Goal: Task Accomplishment & Management: Manage account settings

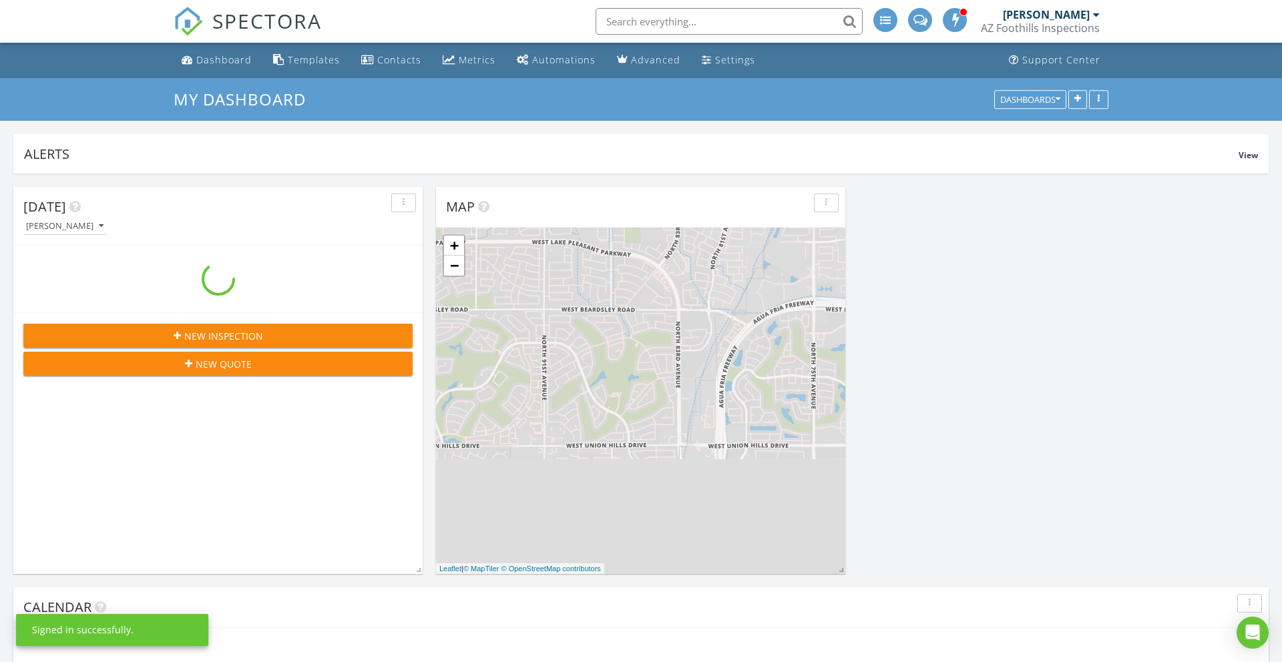
scroll to position [1216, 1283]
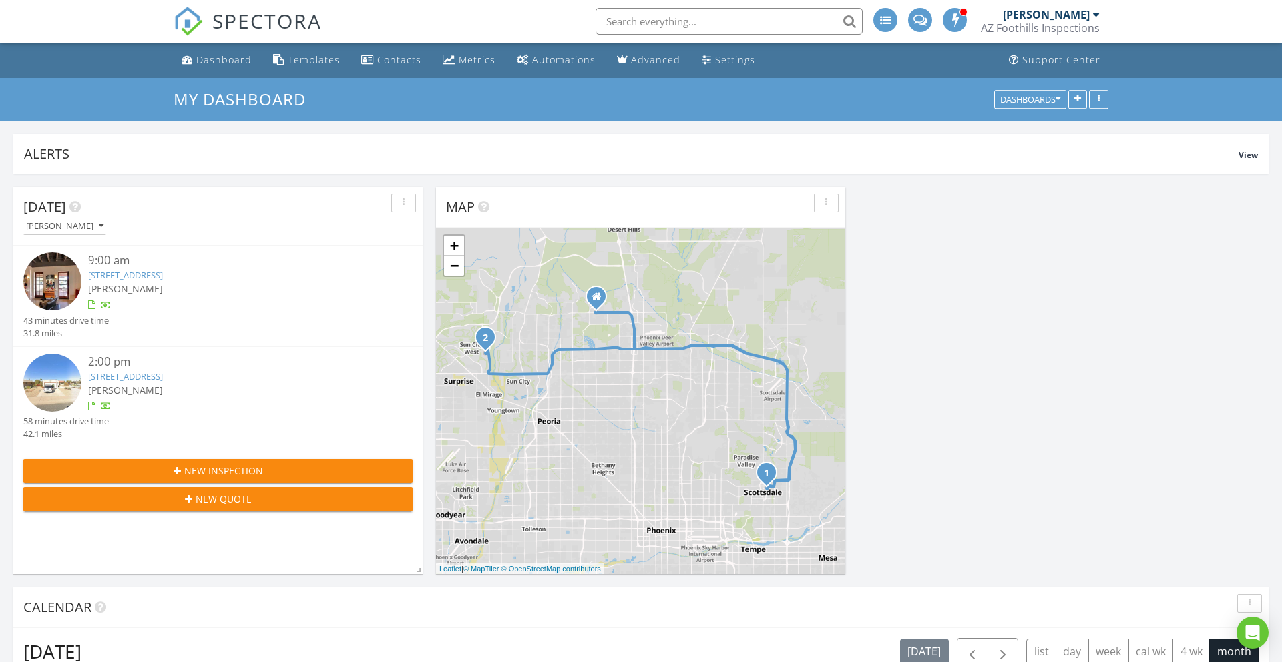
click at [109, 375] on link "12602 W Allegro Dr, Sun City West, AZ 85375" at bounding box center [125, 377] width 75 height 12
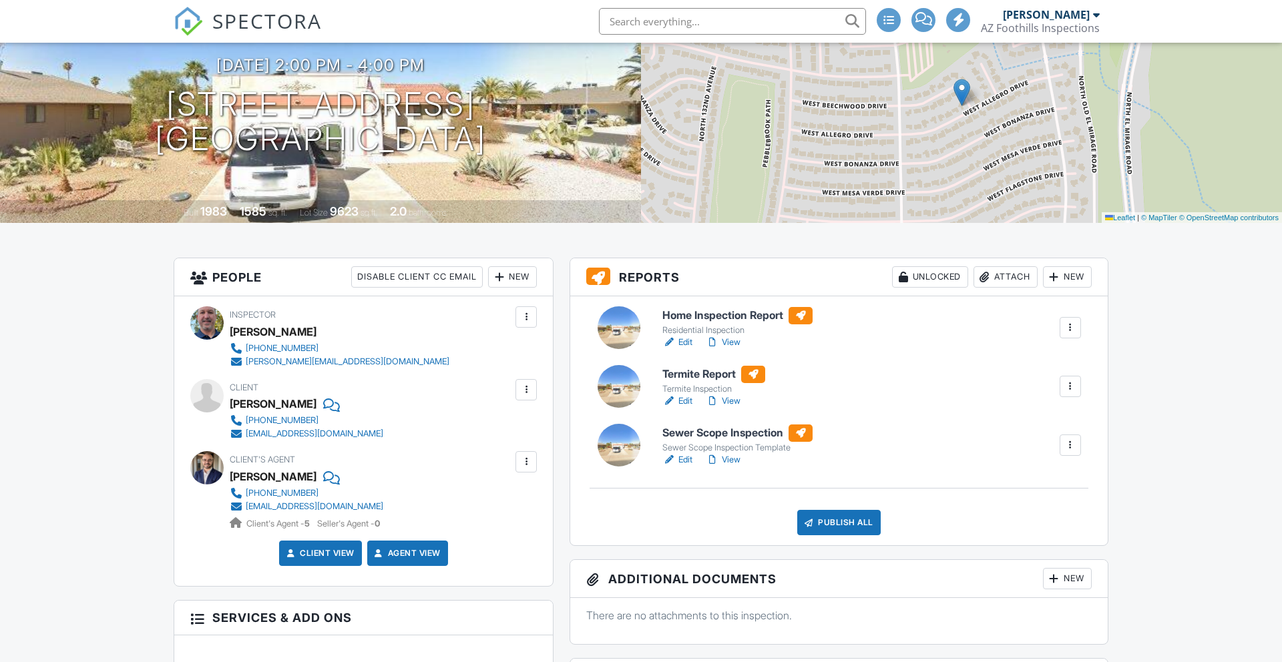
scroll to position [142, 0]
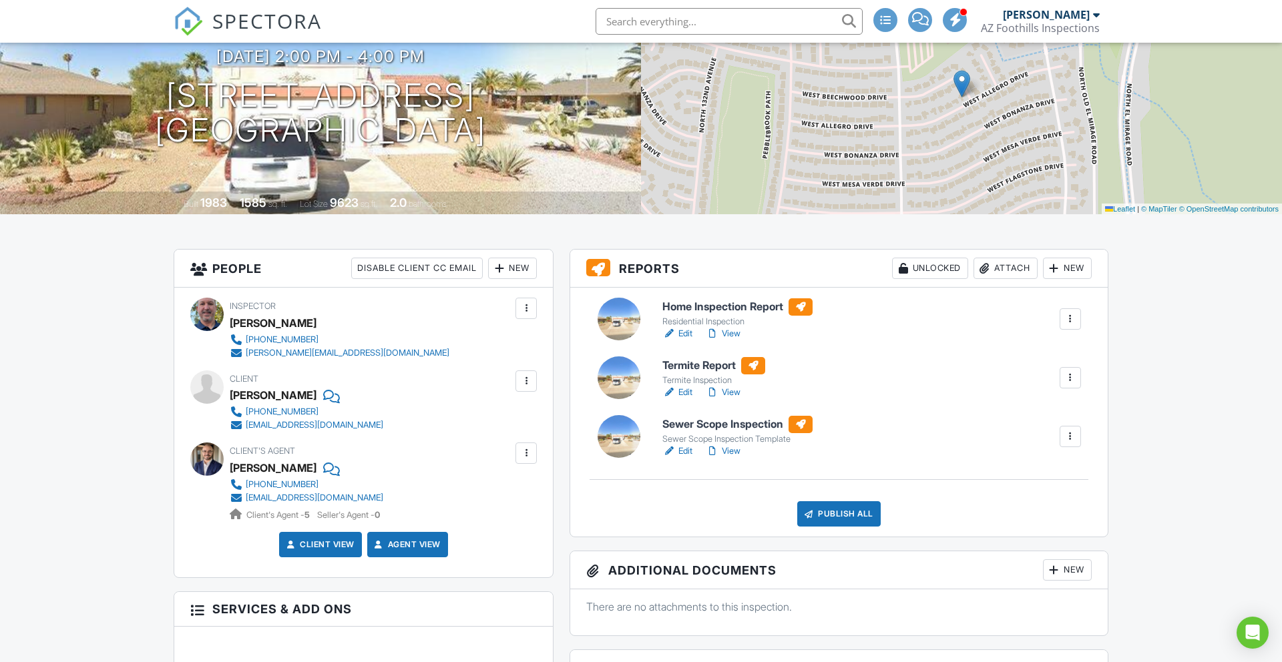
click at [1072, 379] on div at bounding box center [1070, 377] width 13 height 13
click at [1017, 479] on div "Delete" at bounding box center [1031, 482] width 28 height 15
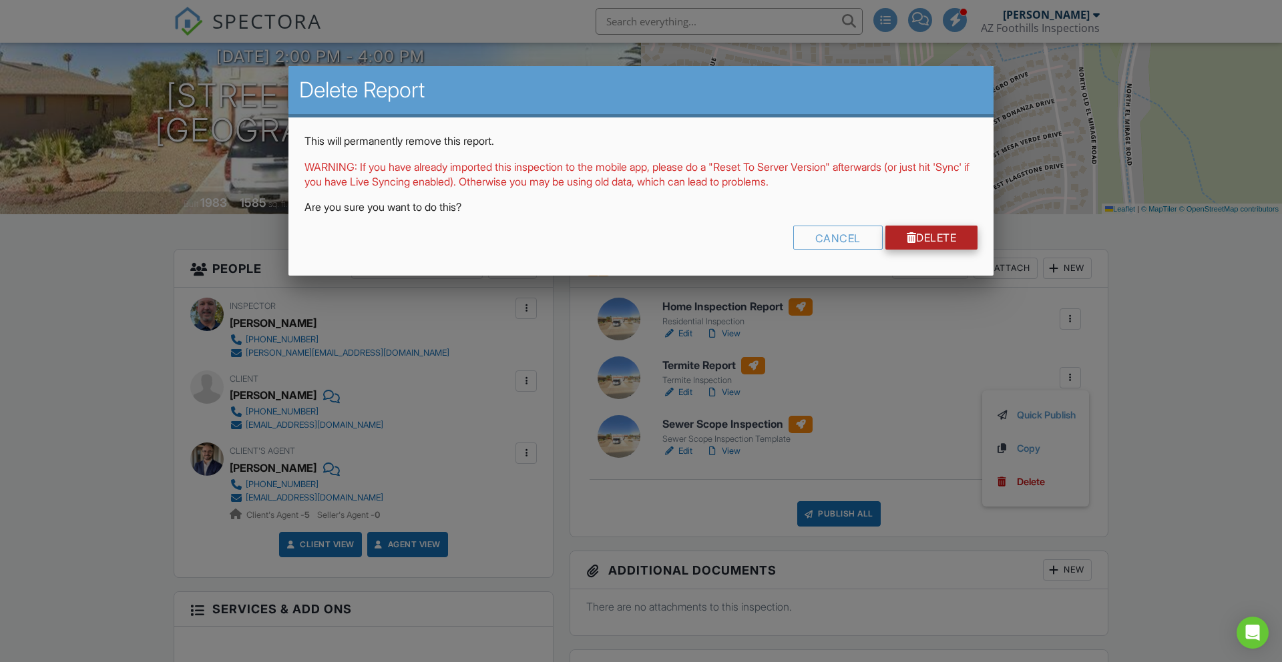
click at [914, 234] on link "Delete" at bounding box center [931, 238] width 93 height 24
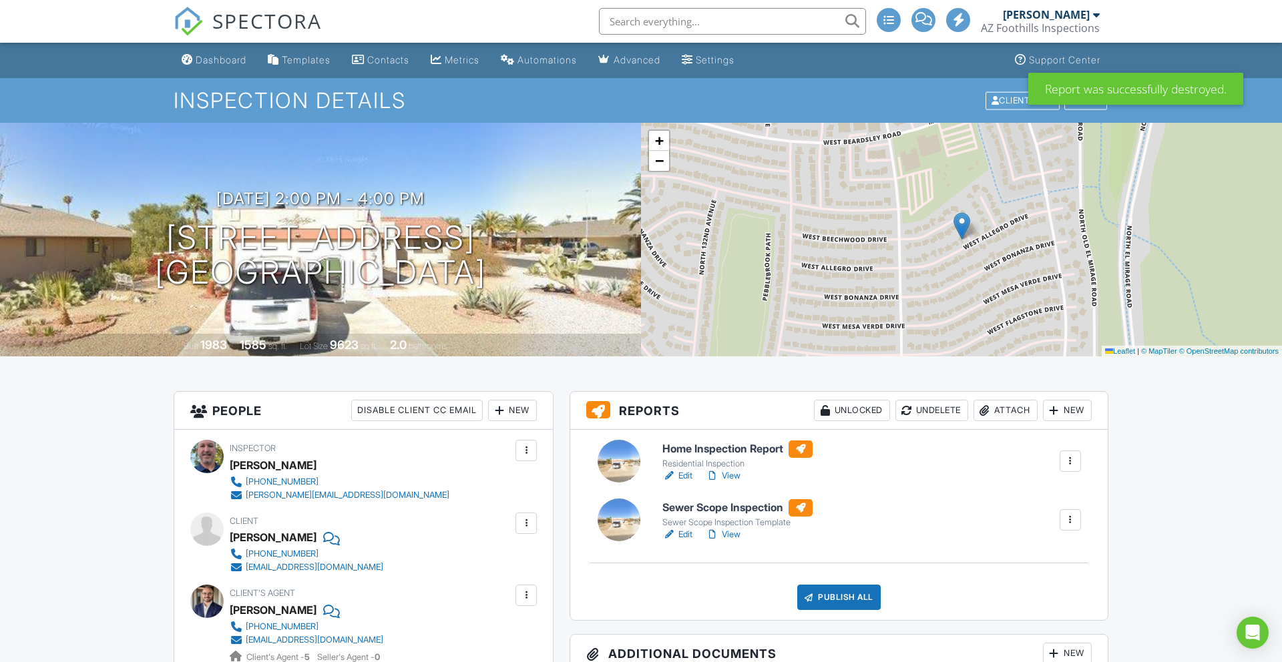
click at [993, 409] on div "Attach" at bounding box center [1006, 410] width 64 height 21
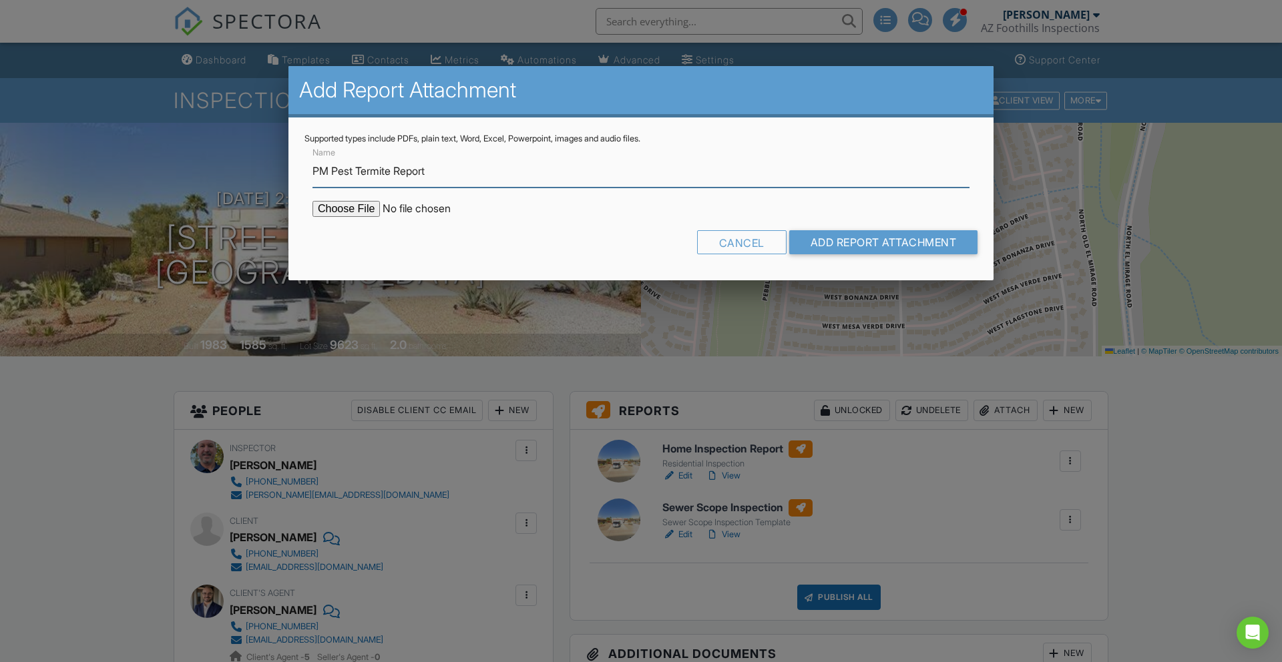
type input "PM Pest Termite Report"
click at [366, 210] on input "file" at bounding box center [426, 209] width 227 height 16
type input "C:\fakepath\12602WAlegroDrSunCityWestAZ85375_azFoothills-1.pdf"
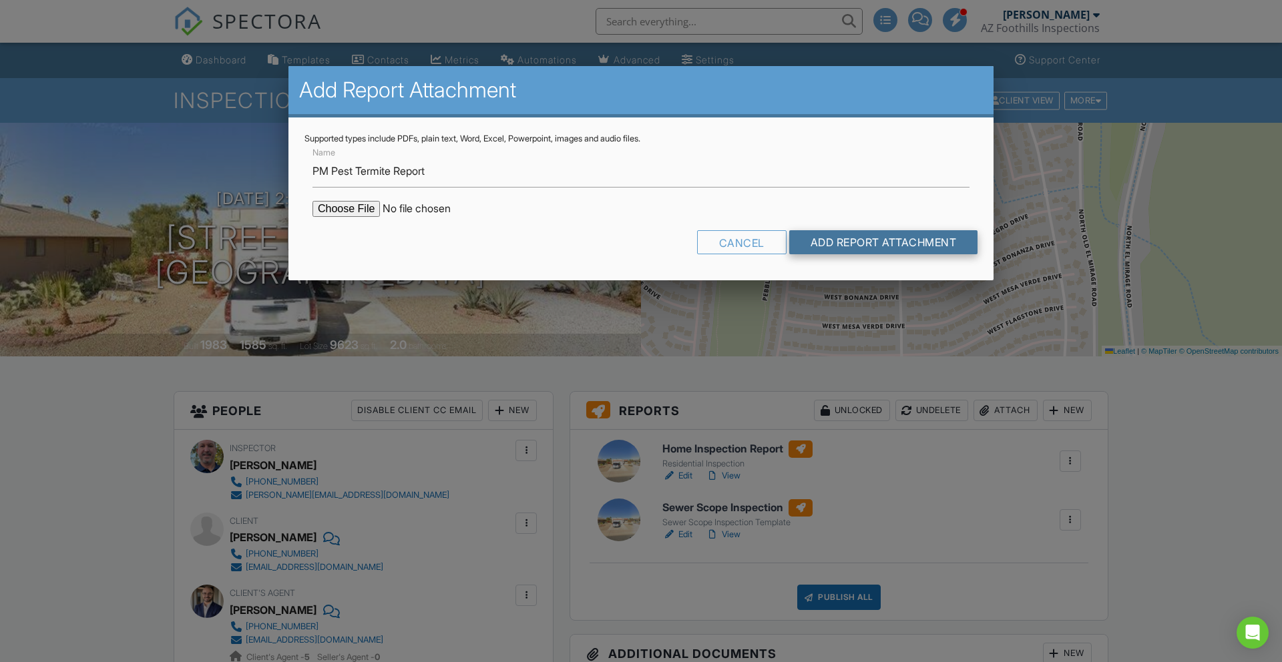
click at [883, 244] on input "Add Report Attachment" at bounding box center [883, 242] width 189 height 24
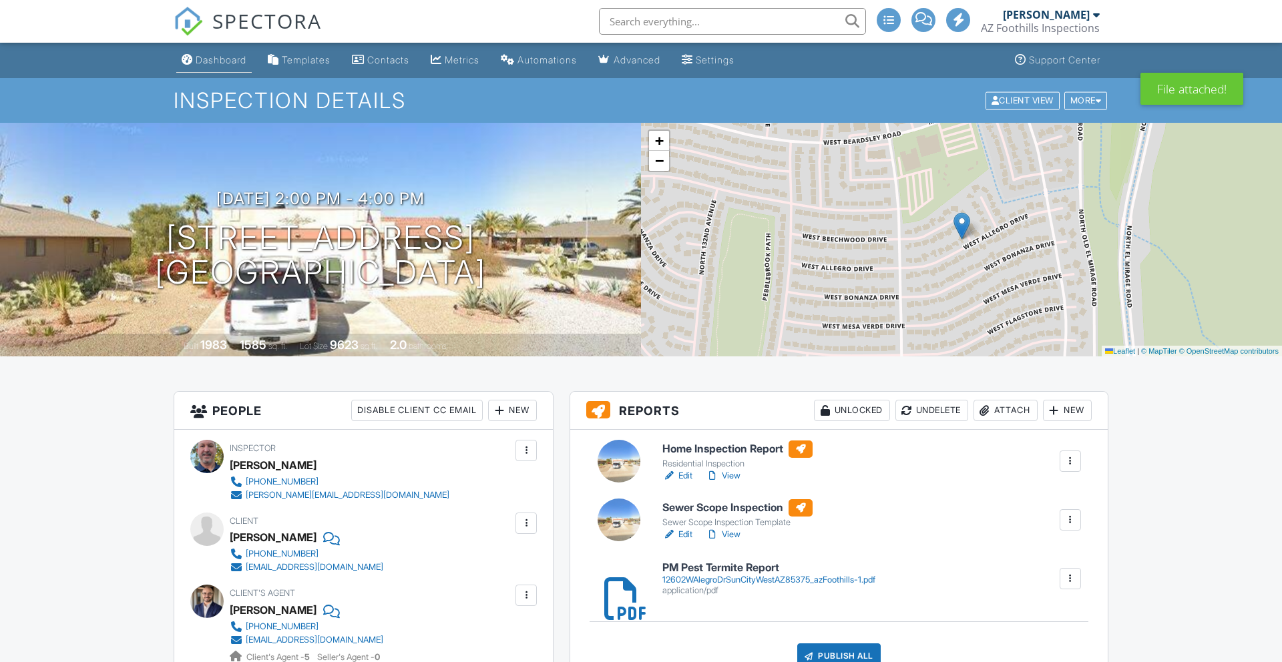
click at [232, 71] on link "Dashboard" at bounding box center [213, 60] width 75 height 25
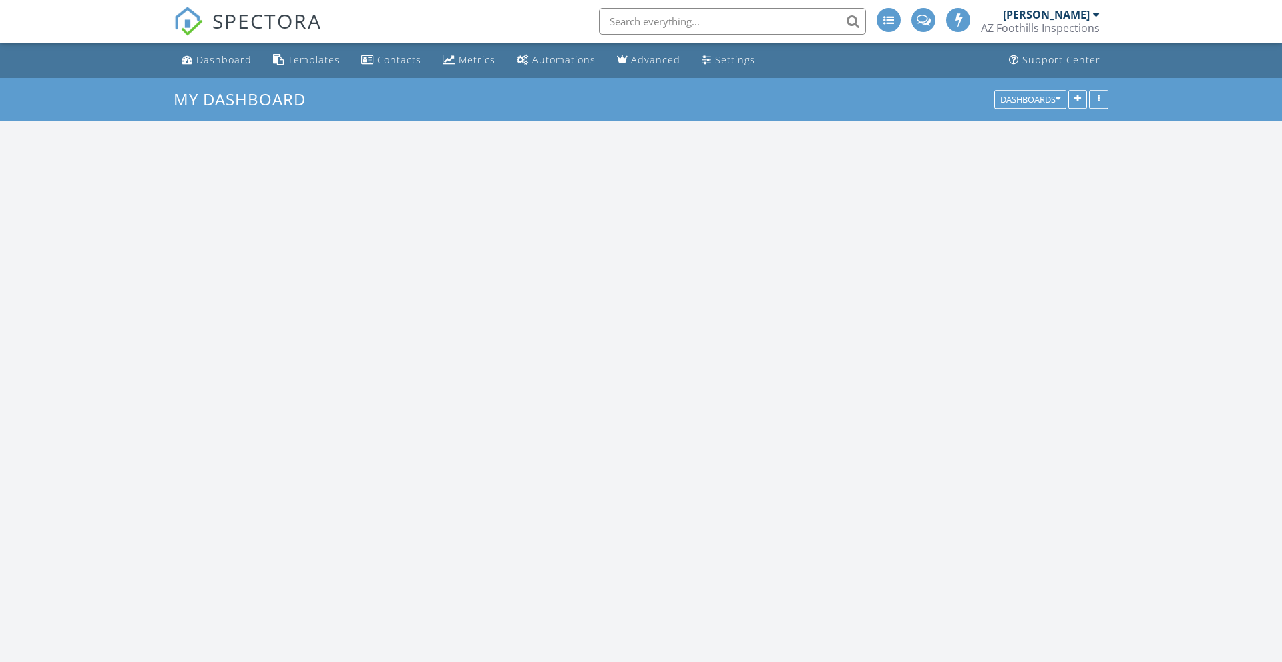
scroll to position [1216, 1283]
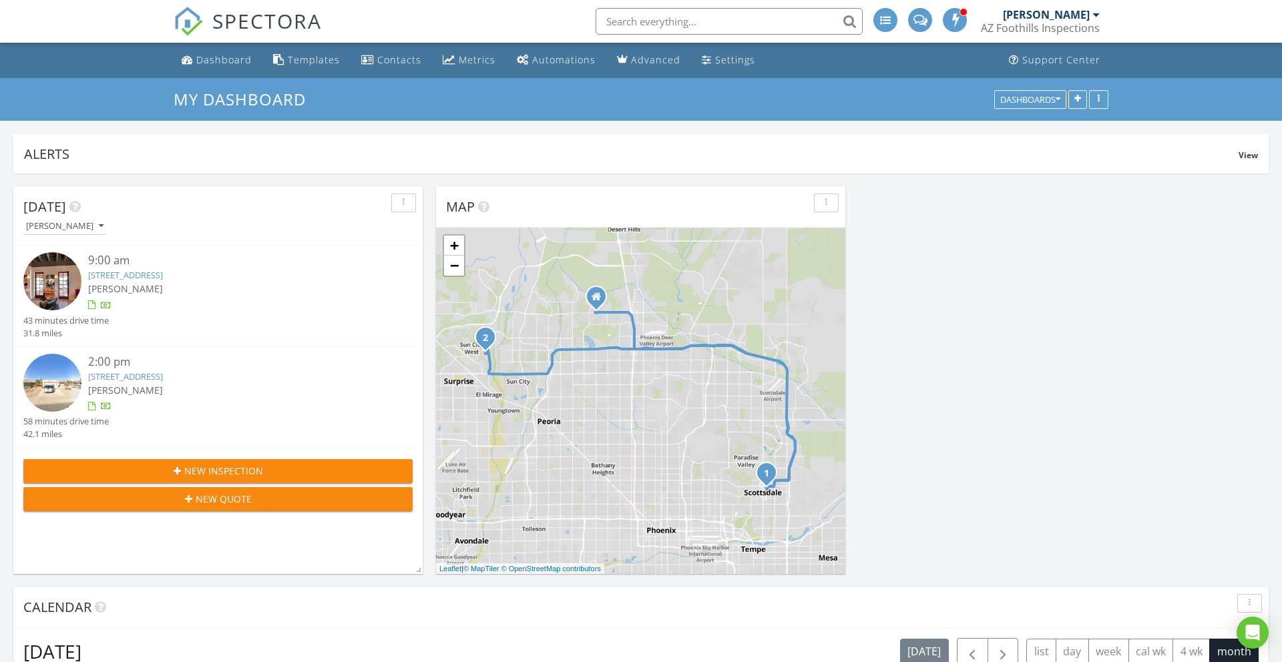
click at [152, 278] on link "[STREET_ADDRESS]" at bounding box center [125, 275] width 75 height 12
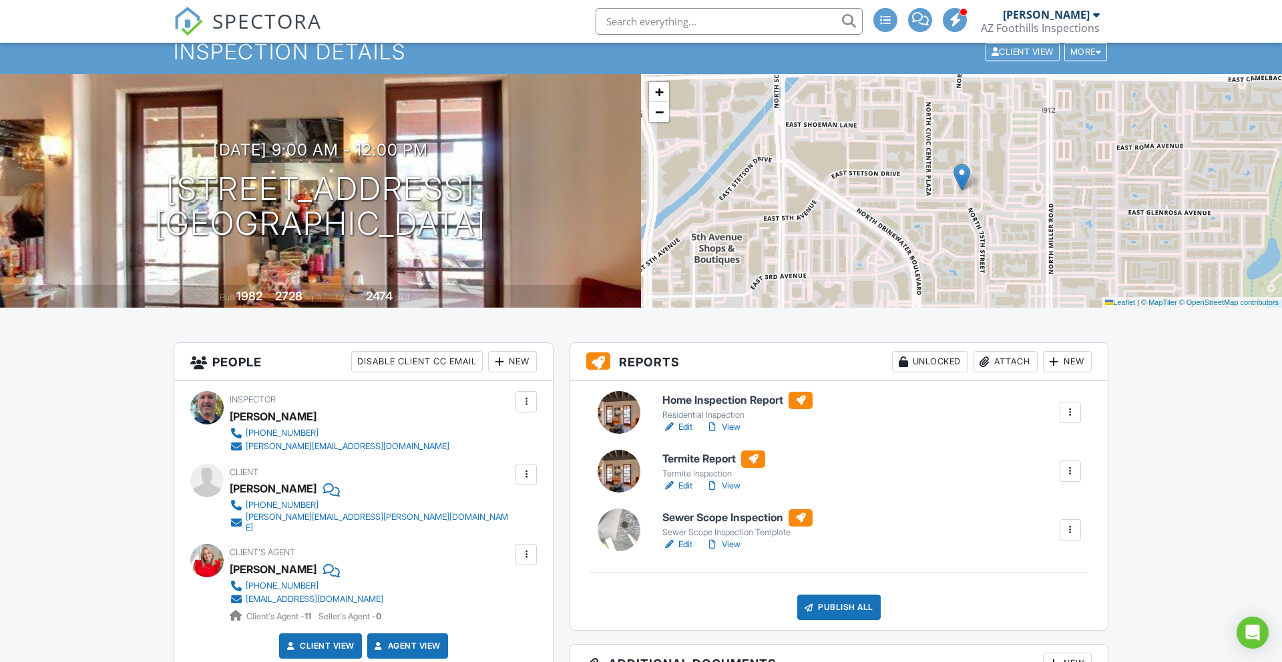
scroll to position [51, 0]
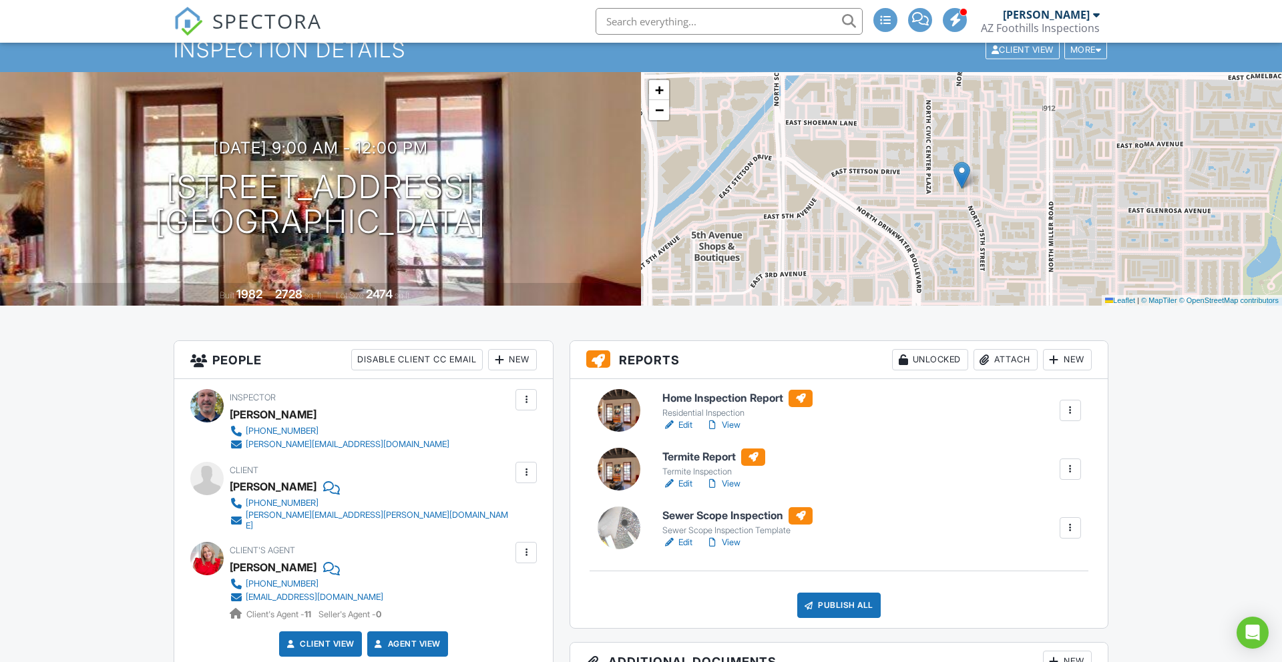
click at [1070, 468] on div at bounding box center [1070, 469] width 13 height 13
click at [1018, 574] on div "Delete" at bounding box center [1031, 573] width 28 height 15
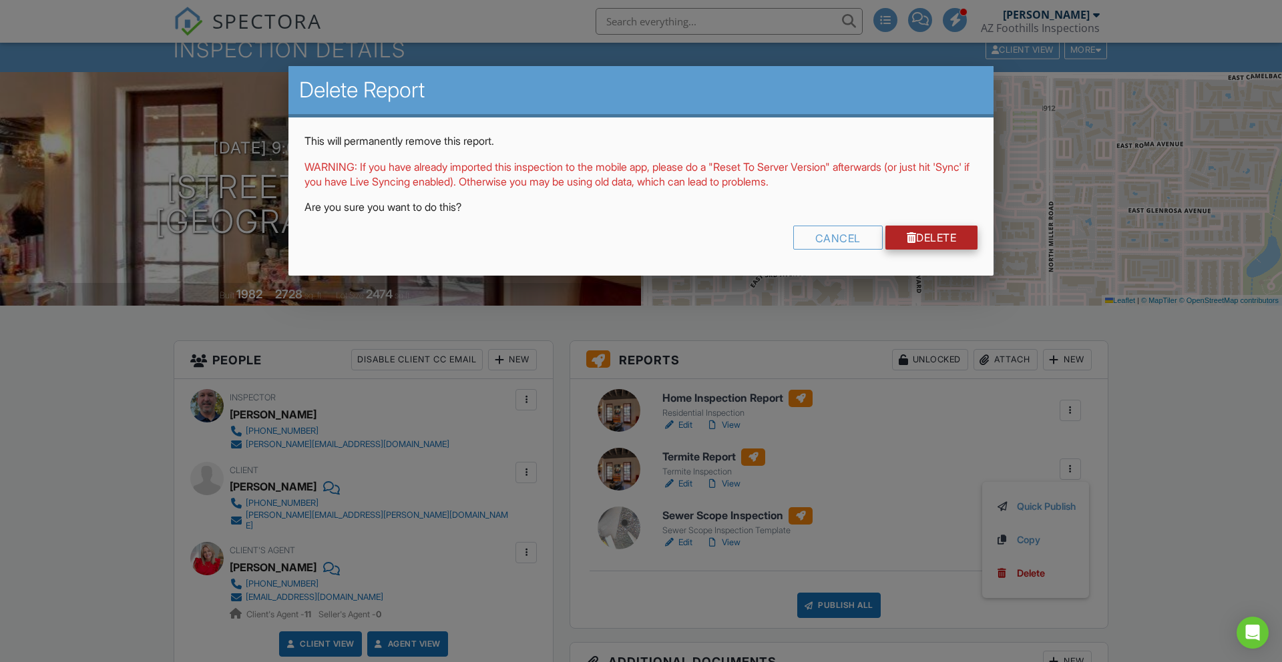
click at [924, 237] on link "Delete" at bounding box center [931, 238] width 93 height 24
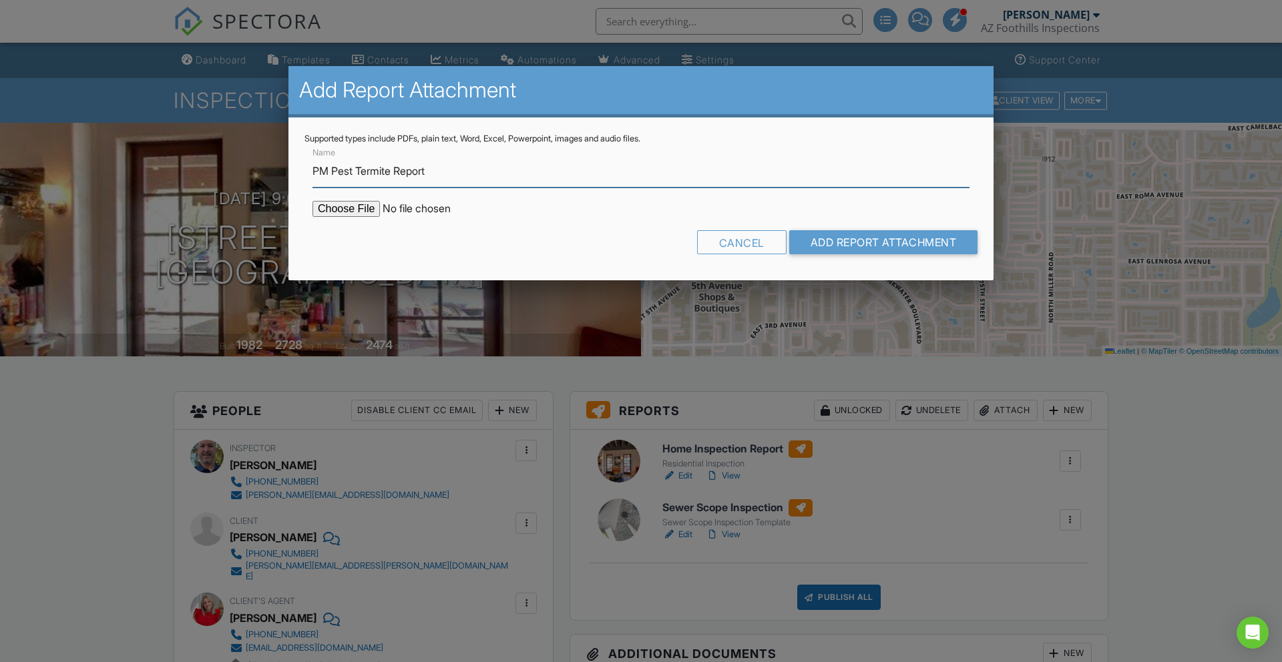
type input "PM Pest Termite Report"
click at [354, 210] on input "file" at bounding box center [426, 209] width 227 height 16
type input "C:\fakepath\4310N75thStScottsdaleAZ88251_azFoothills-1.pdf"
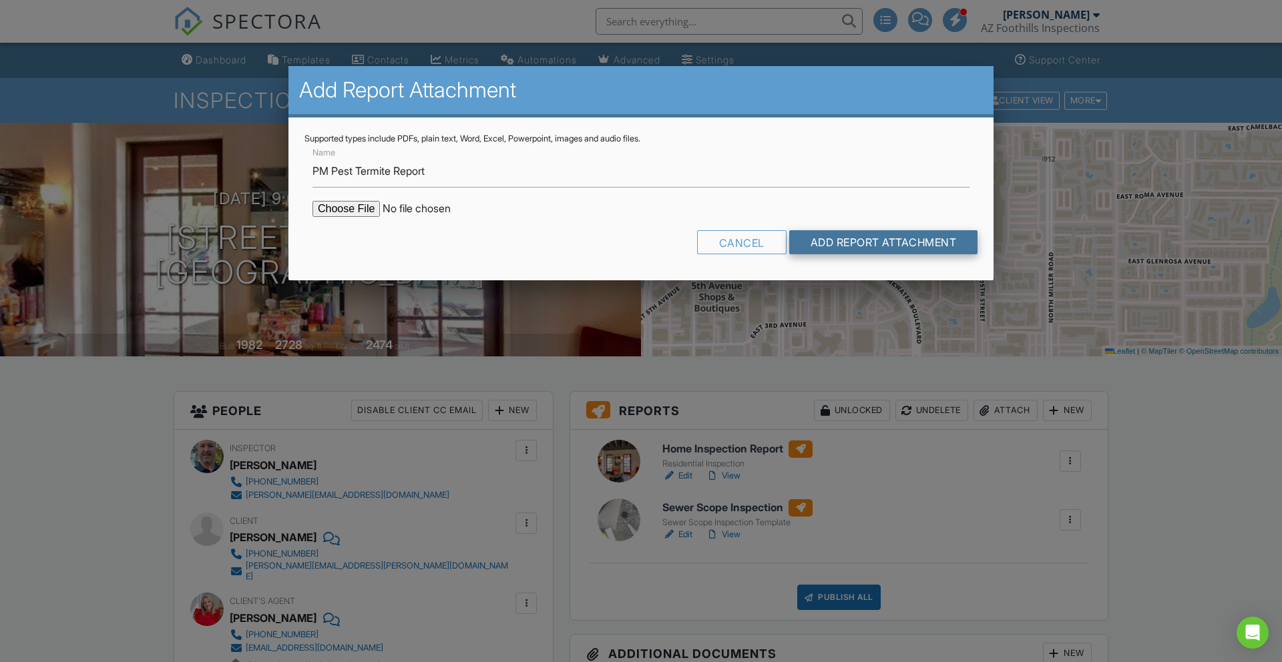
click at [869, 239] on input "Add Report Attachment" at bounding box center [883, 242] width 189 height 24
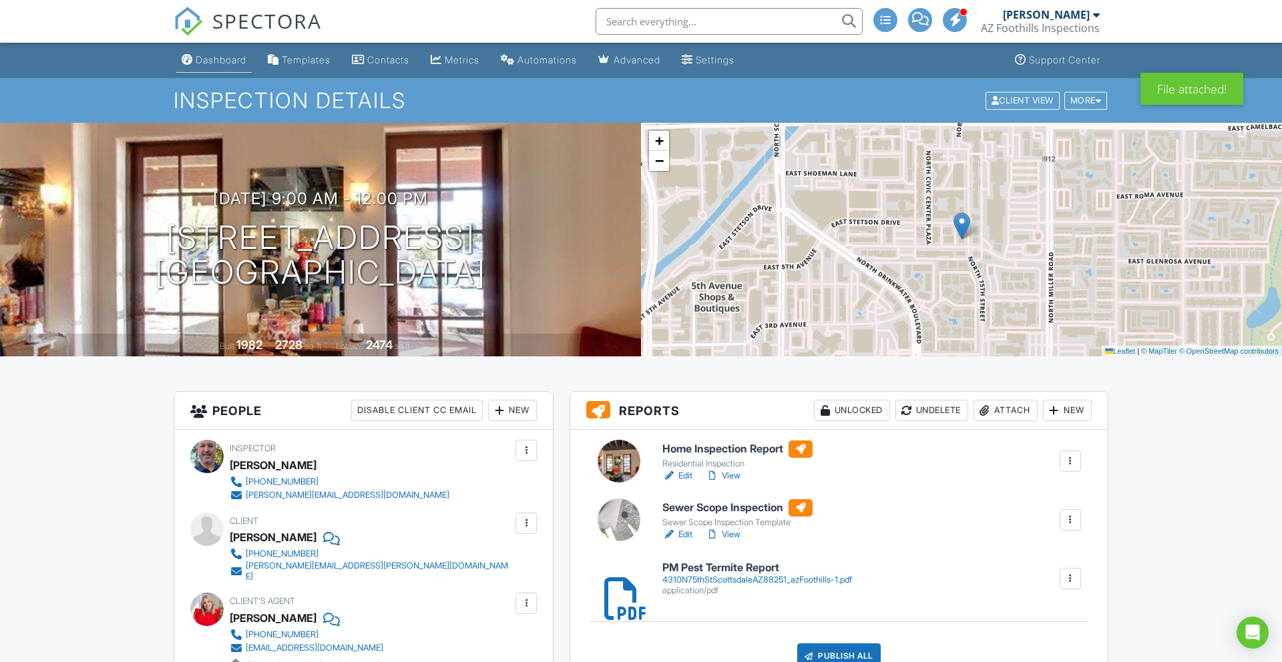
click at [203, 62] on div "Dashboard" at bounding box center [221, 59] width 51 height 11
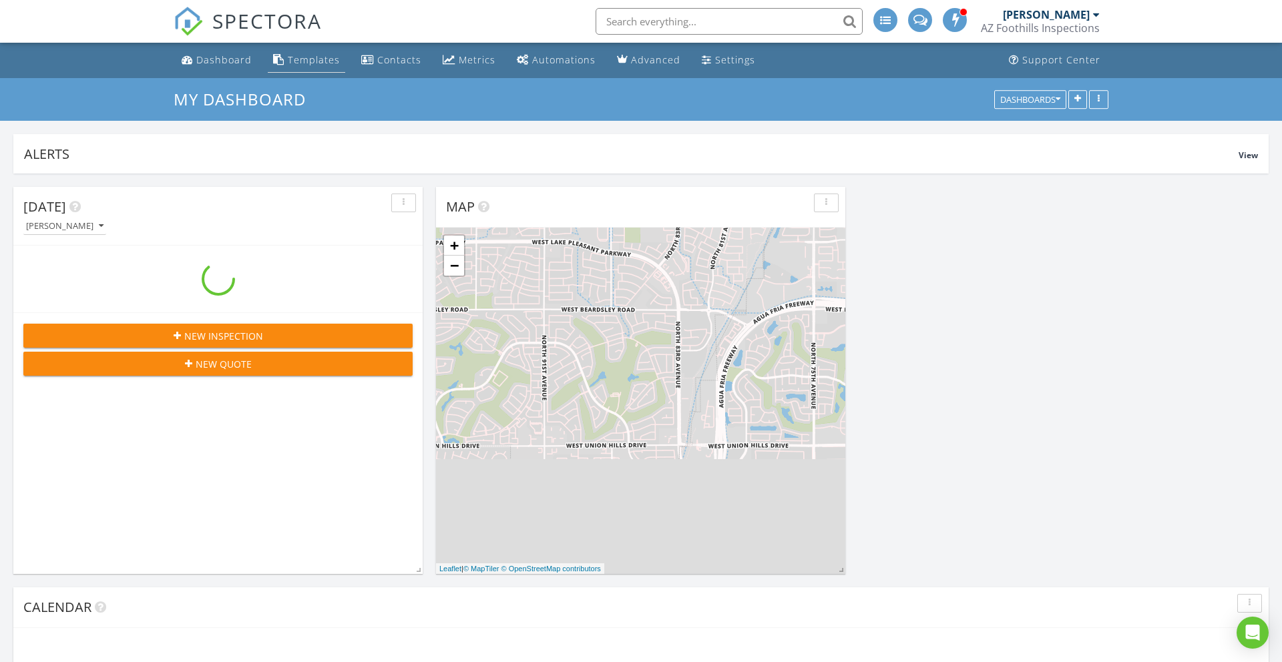
scroll to position [1216, 1283]
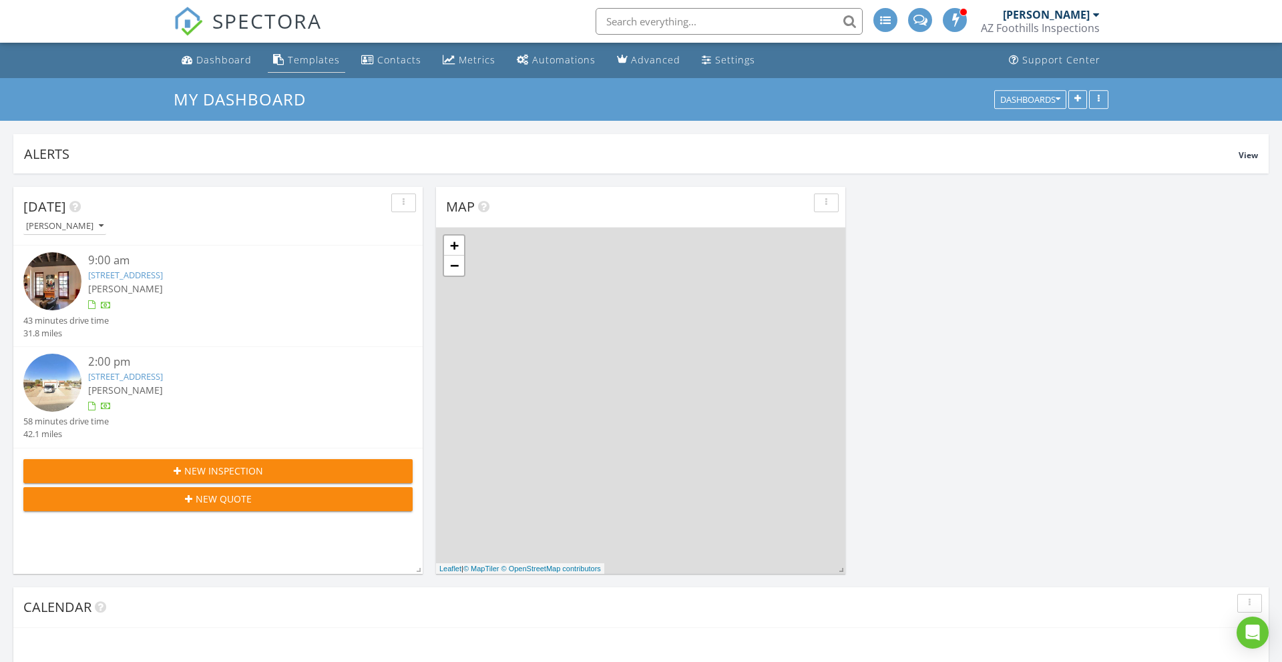
click at [319, 63] on div "Templates" at bounding box center [314, 59] width 52 height 13
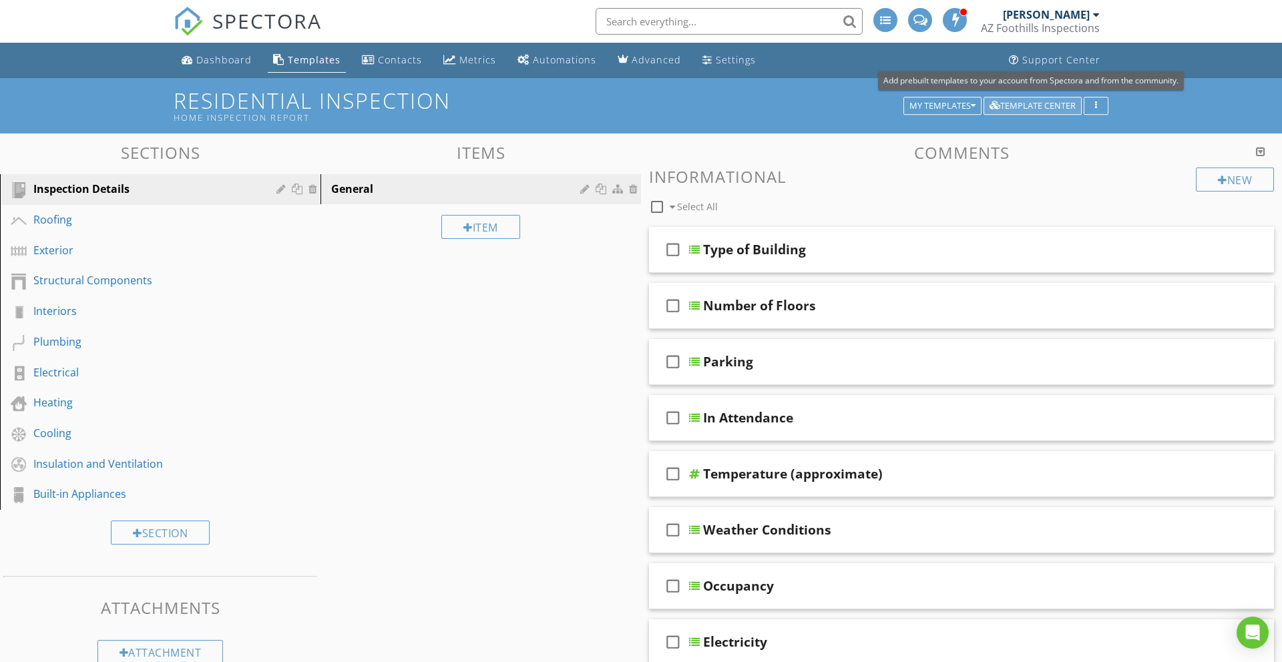
click at [1014, 103] on div "Template Center" at bounding box center [1033, 106] width 86 height 9
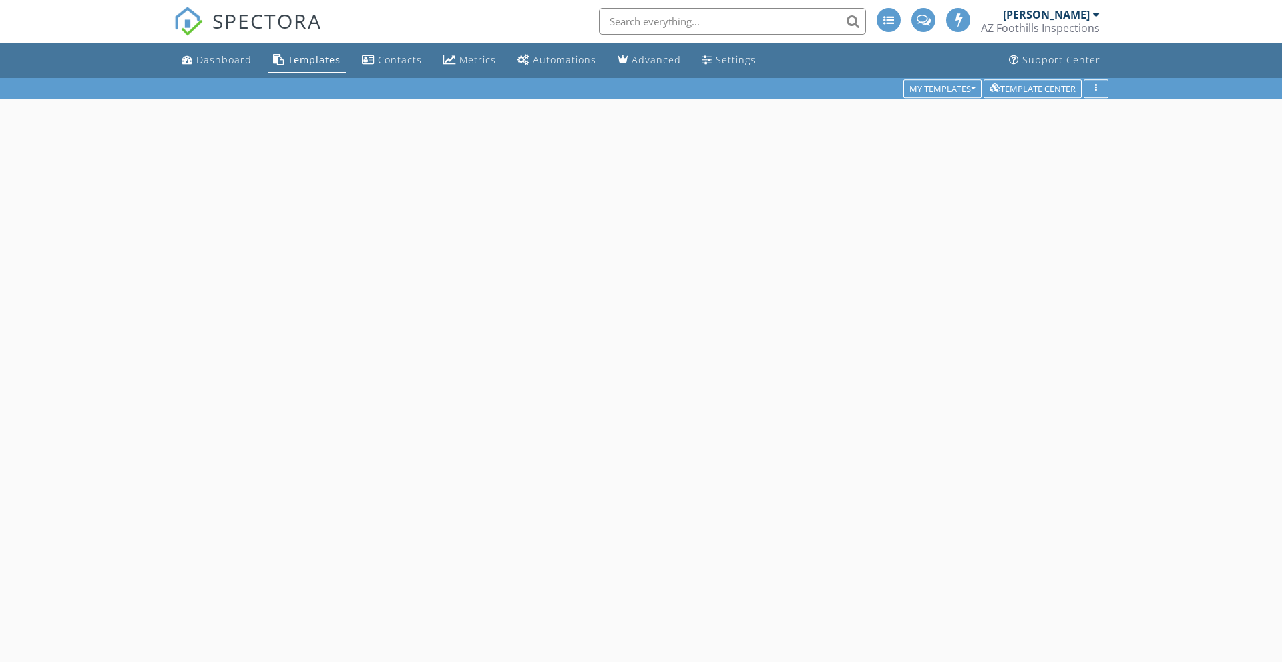
scroll to position [78, 0]
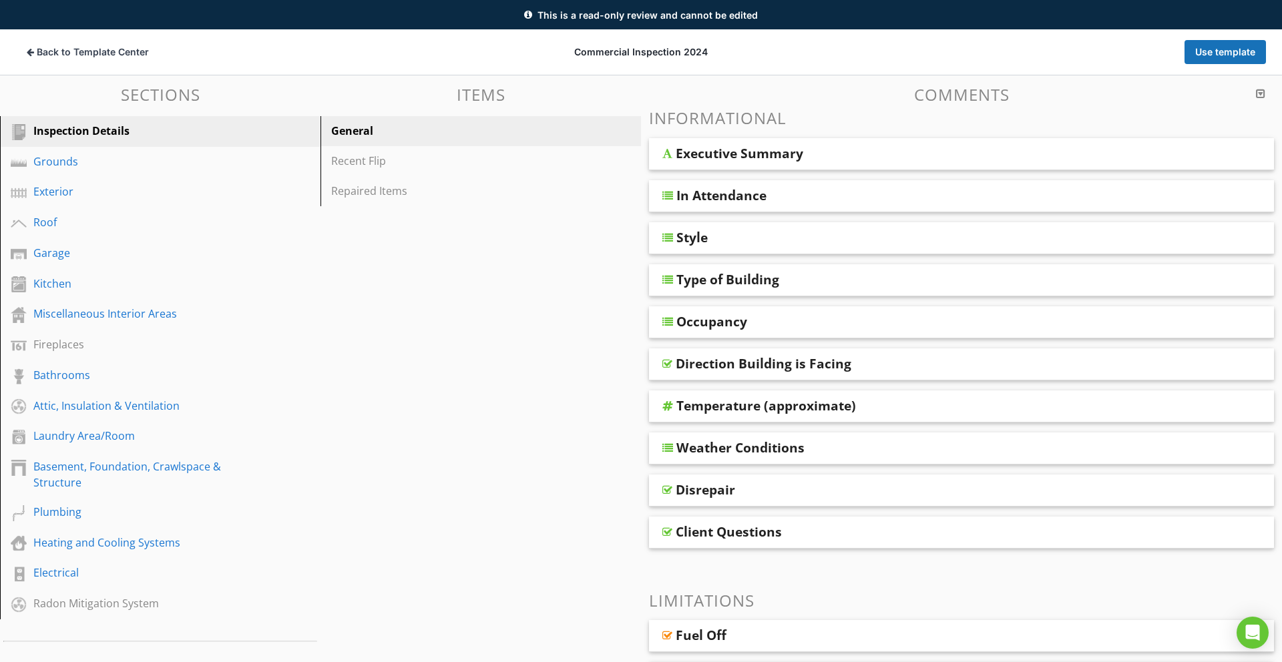
click at [769, 152] on div "Executive Summary" at bounding box center [740, 154] width 128 height 16
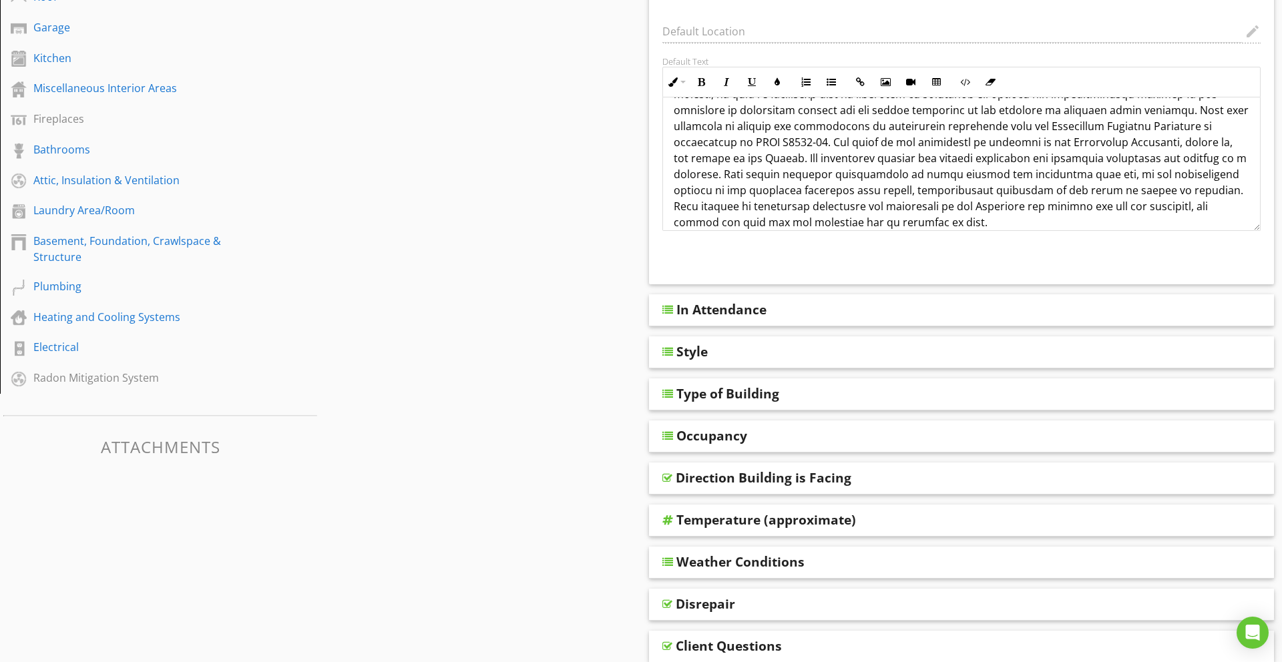
scroll to position [300, 0]
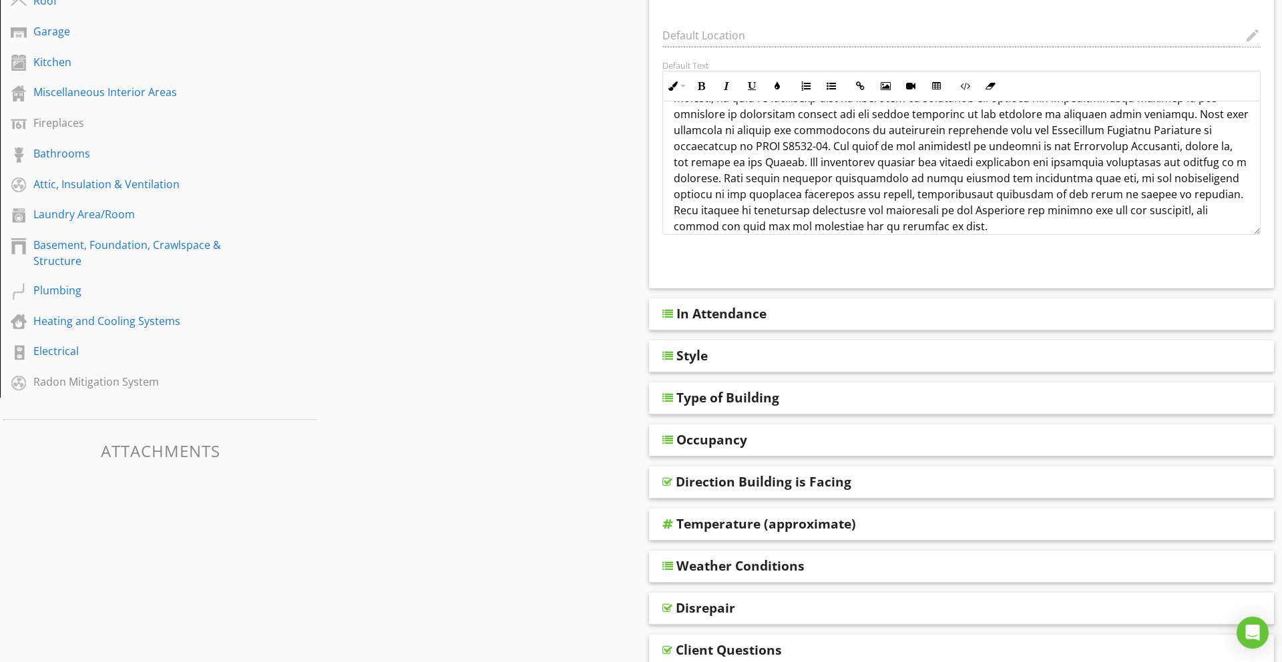
click at [741, 314] on div "In Attendance" at bounding box center [721, 314] width 90 height 16
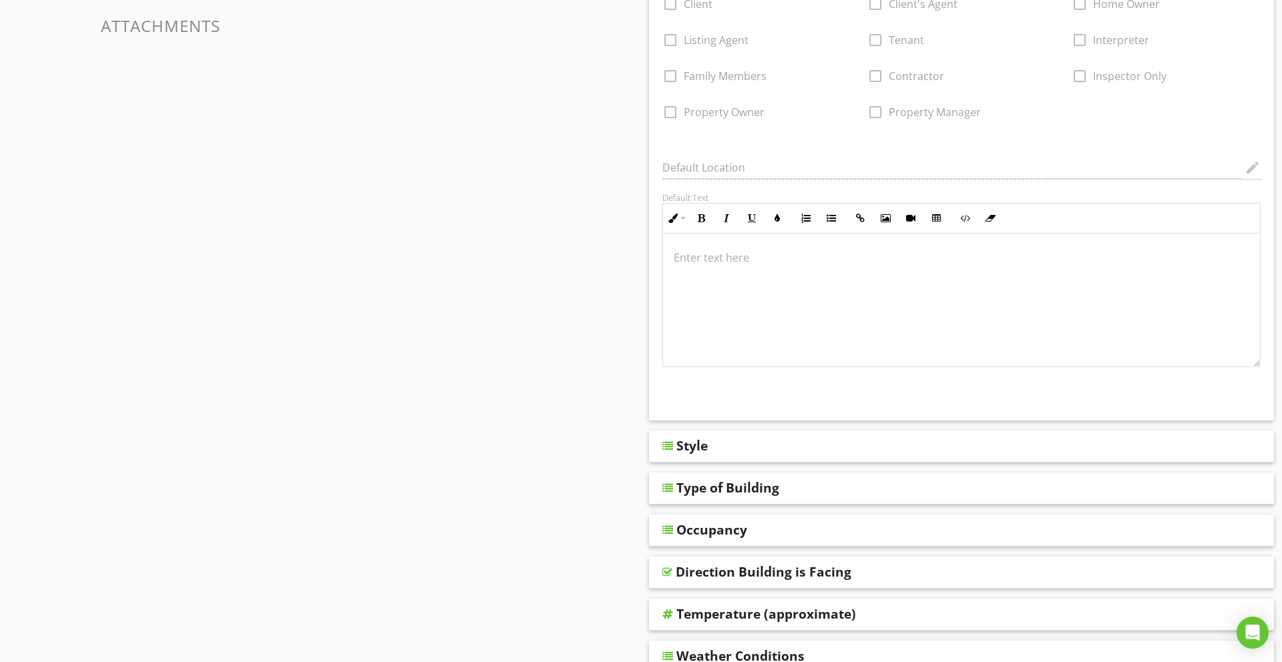
scroll to position [784, 0]
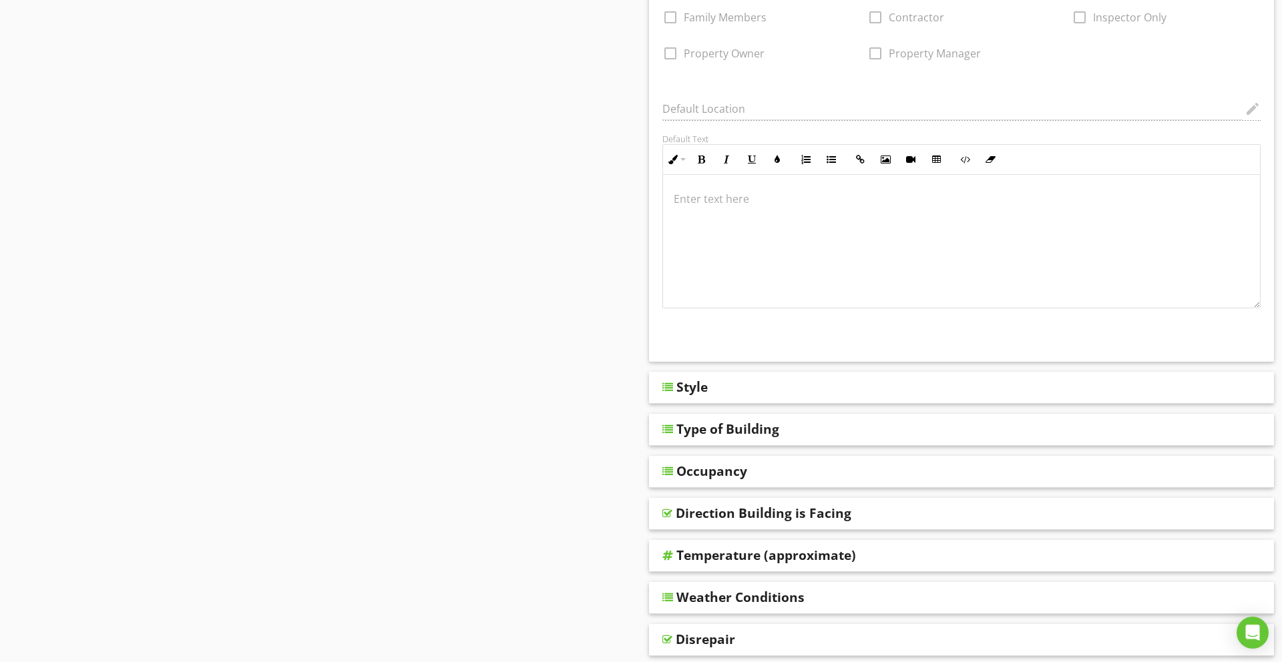
click at [765, 385] on div "Style" at bounding box center [900, 387] width 449 height 16
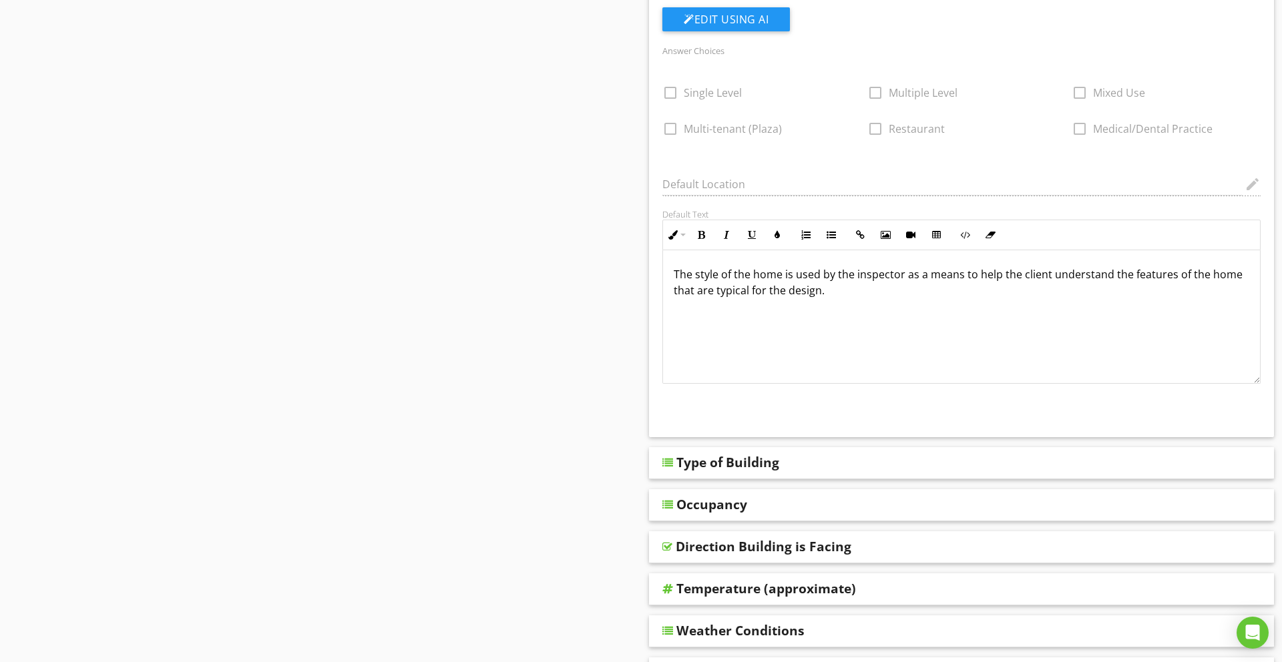
scroll to position [1257, 0]
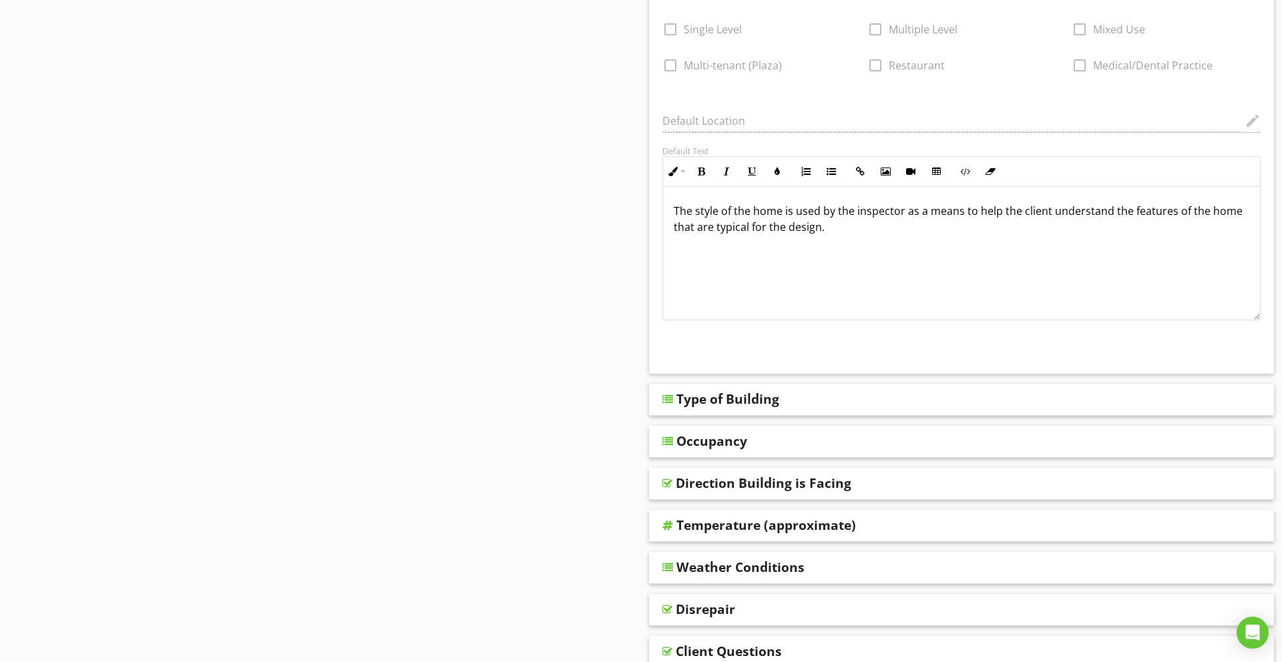
click at [715, 395] on div "Type of Building" at bounding box center [727, 399] width 103 height 16
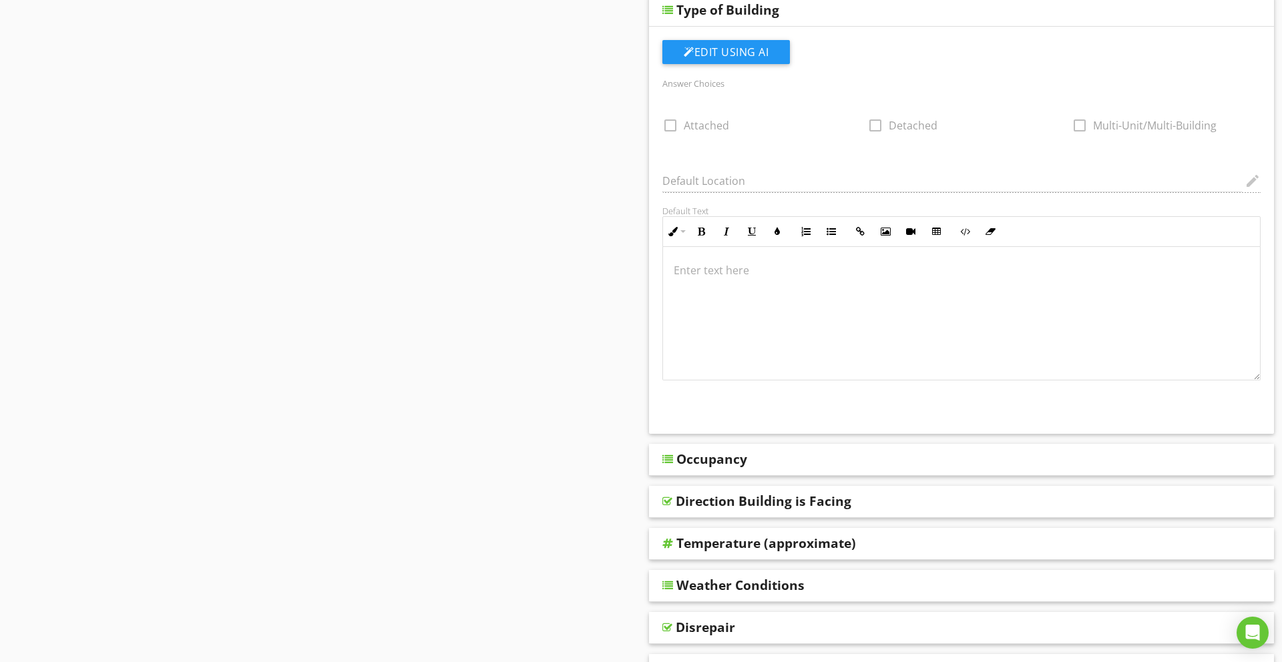
scroll to position [1649, 0]
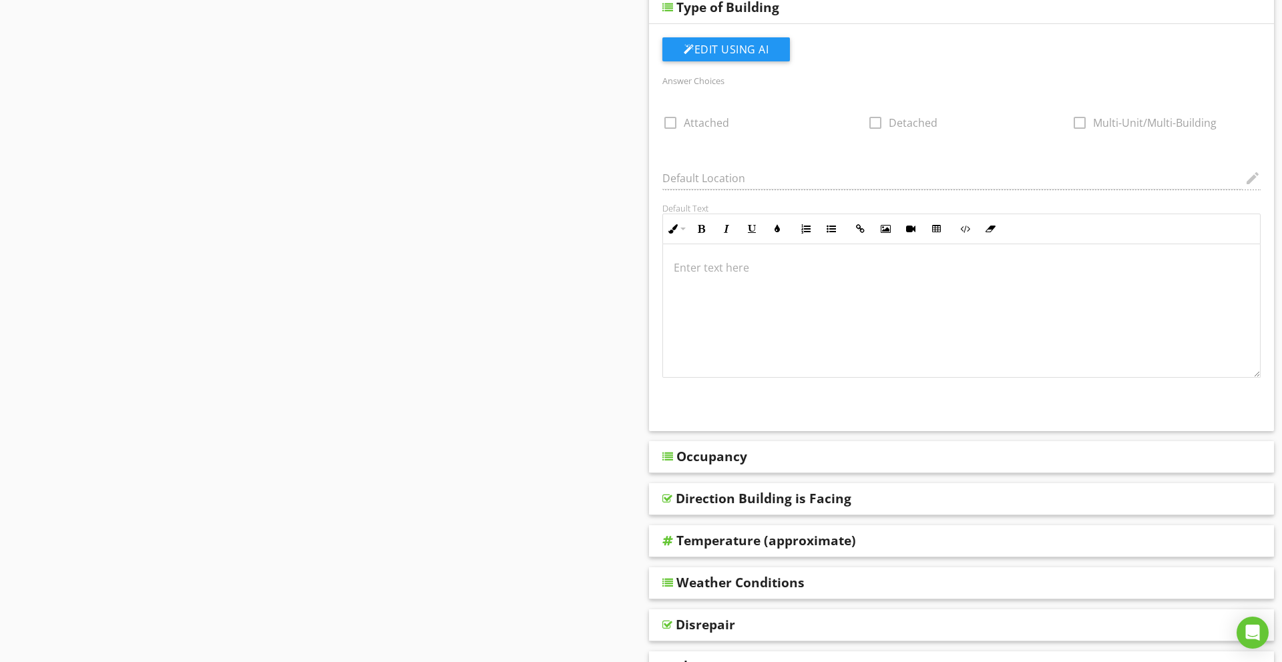
click at [728, 460] on div "Occupancy" at bounding box center [711, 457] width 71 height 16
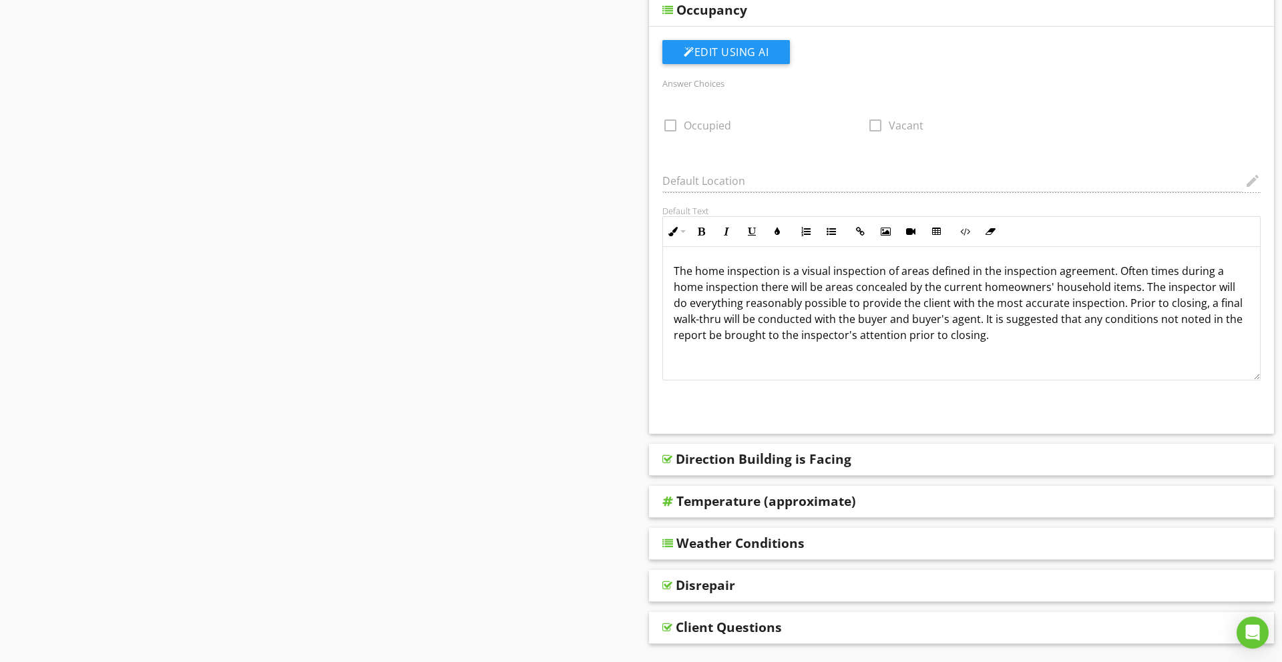
scroll to position [2099, 0]
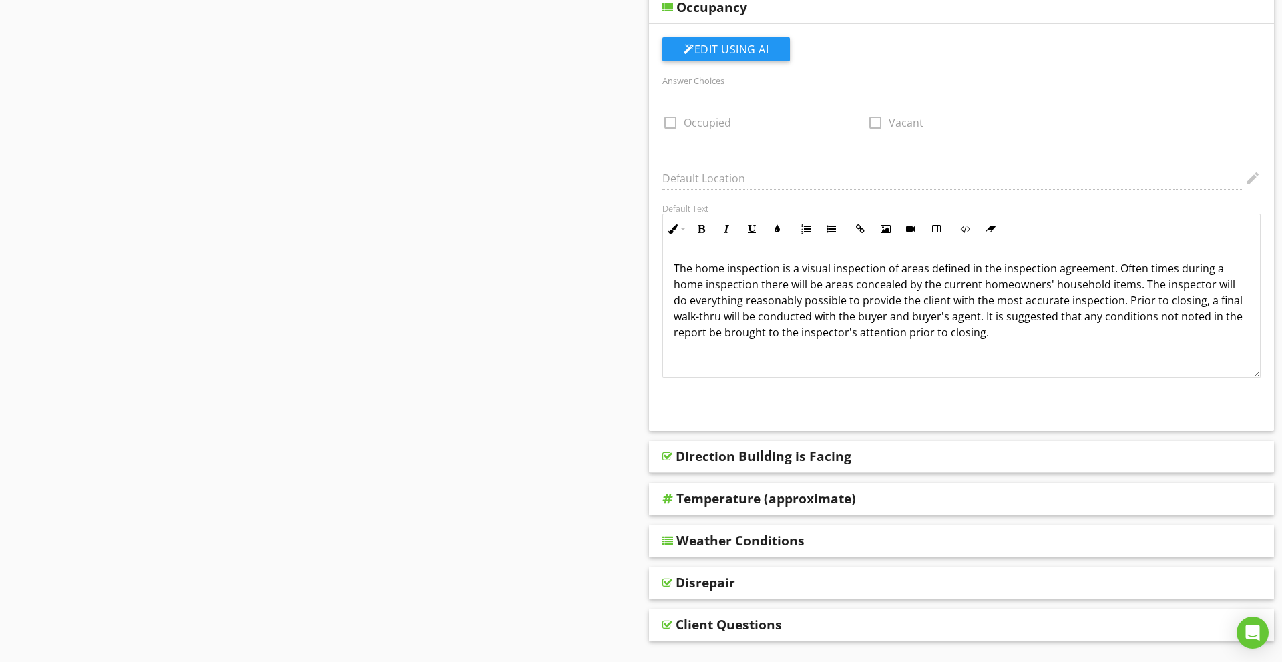
click at [745, 460] on div "Direction Building is Facing" at bounding box center [764, 457] width 176 height 16
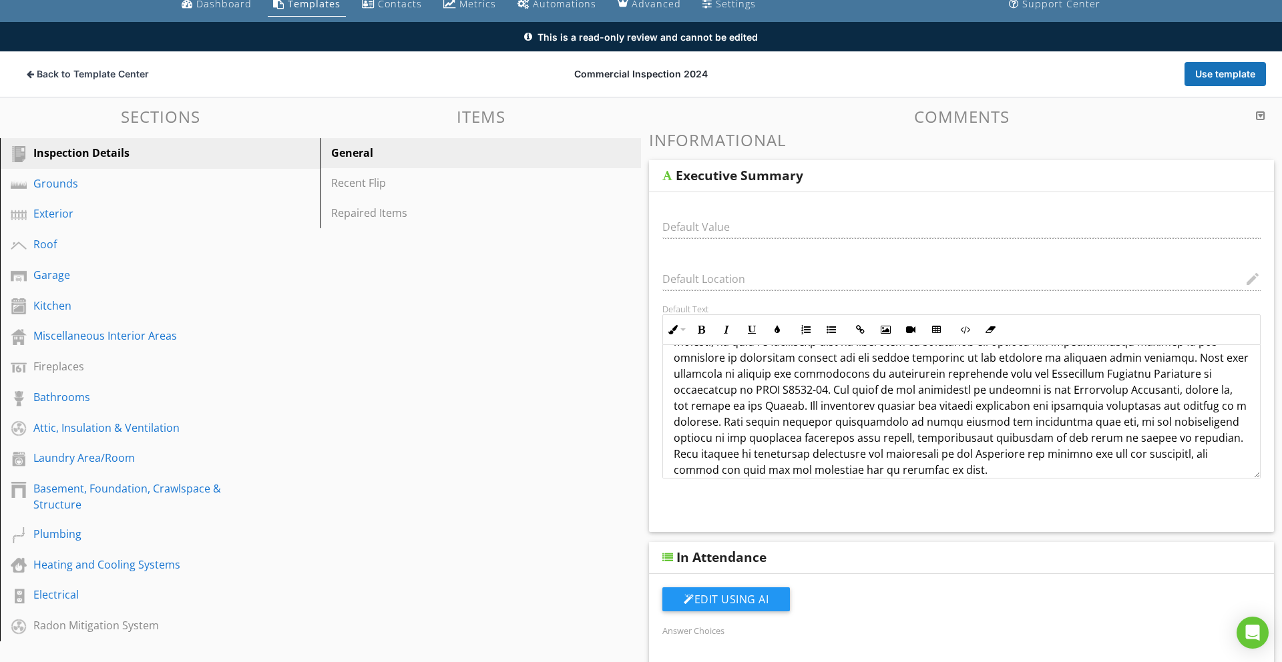
scroll to position [0, 0]
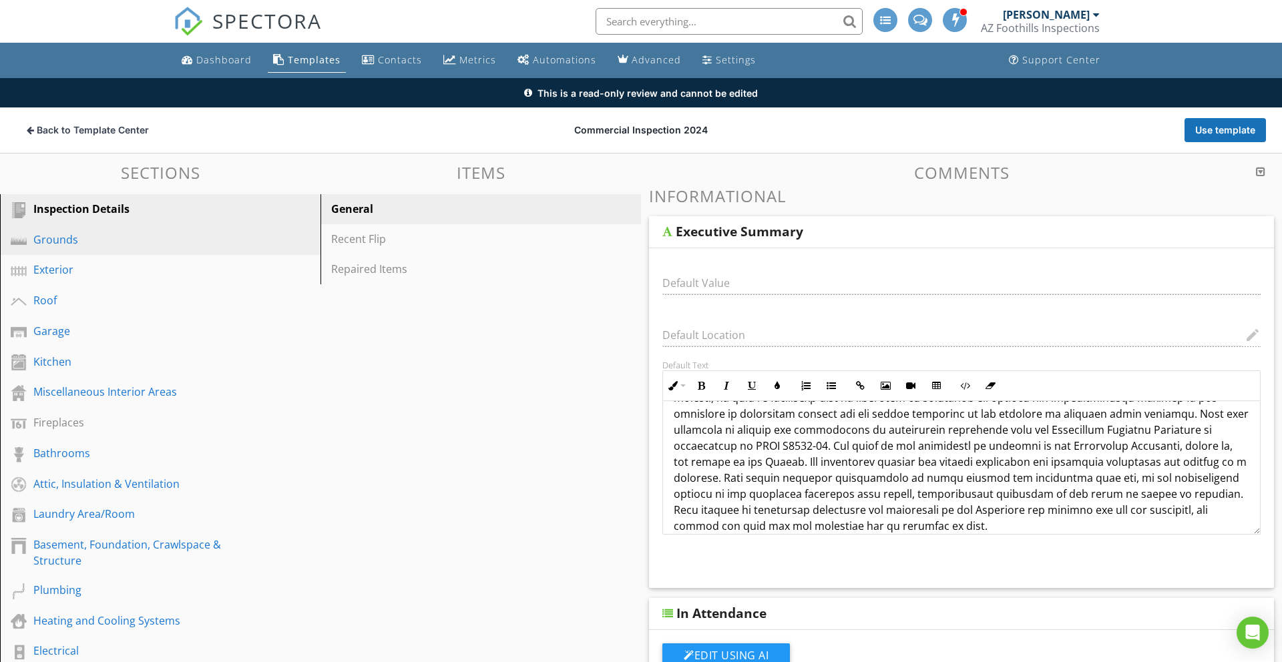
click at [62, 241] on div "Grounds" at bounding box center [145, 240] width 224 height 16
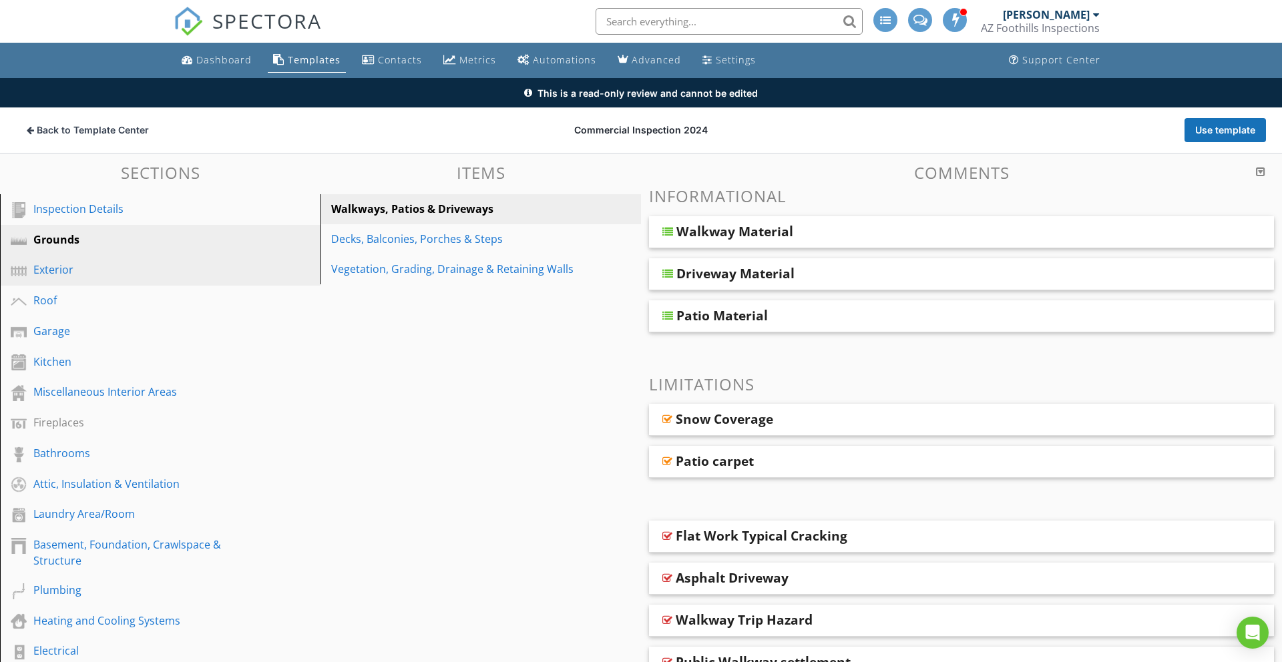
click at [56, 272] on div "Exterior" at bounding box center [145, 270] width 224 height 16
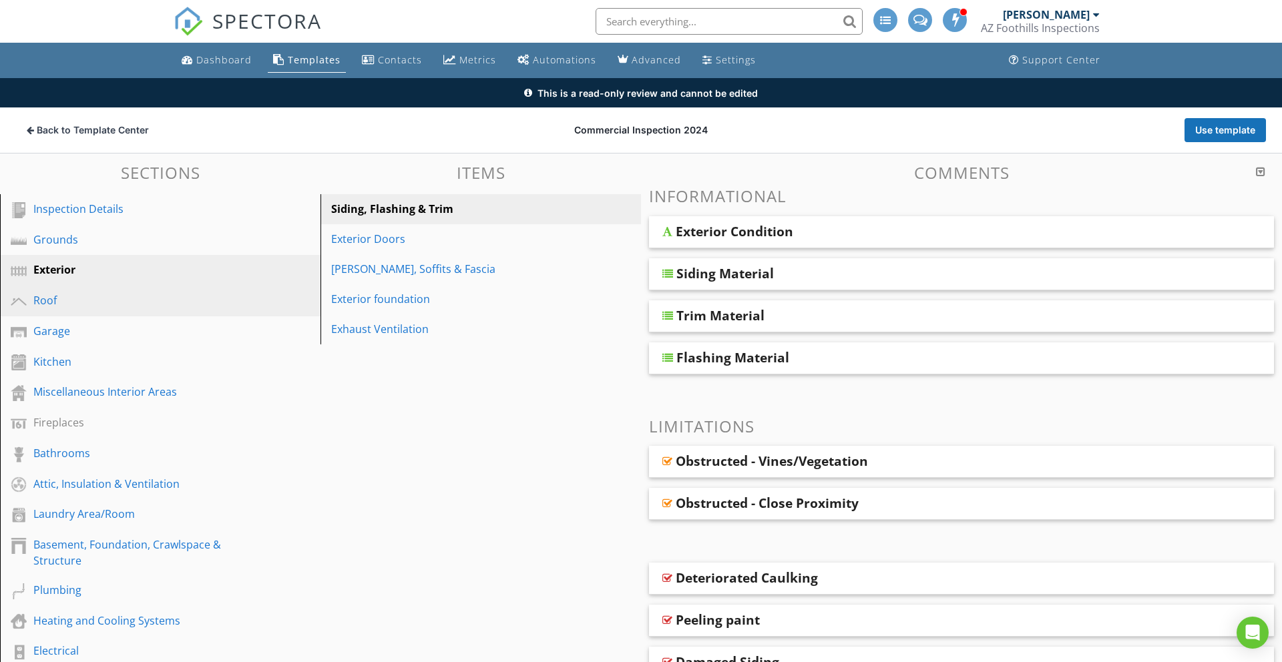
click at [51, 298] on div "Roof" at bounding box center [145, 300] width 224 height 16
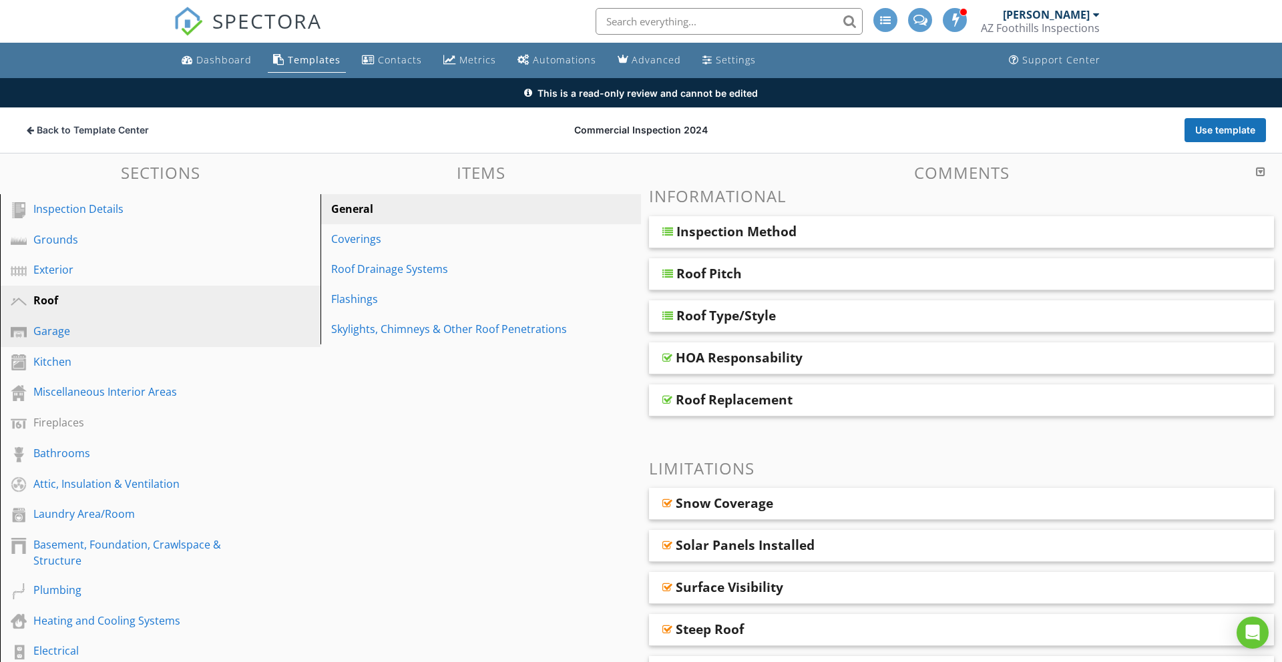
click at [46, 333] on div "Garage" at bounding box center [145, 331] width 224 height 16
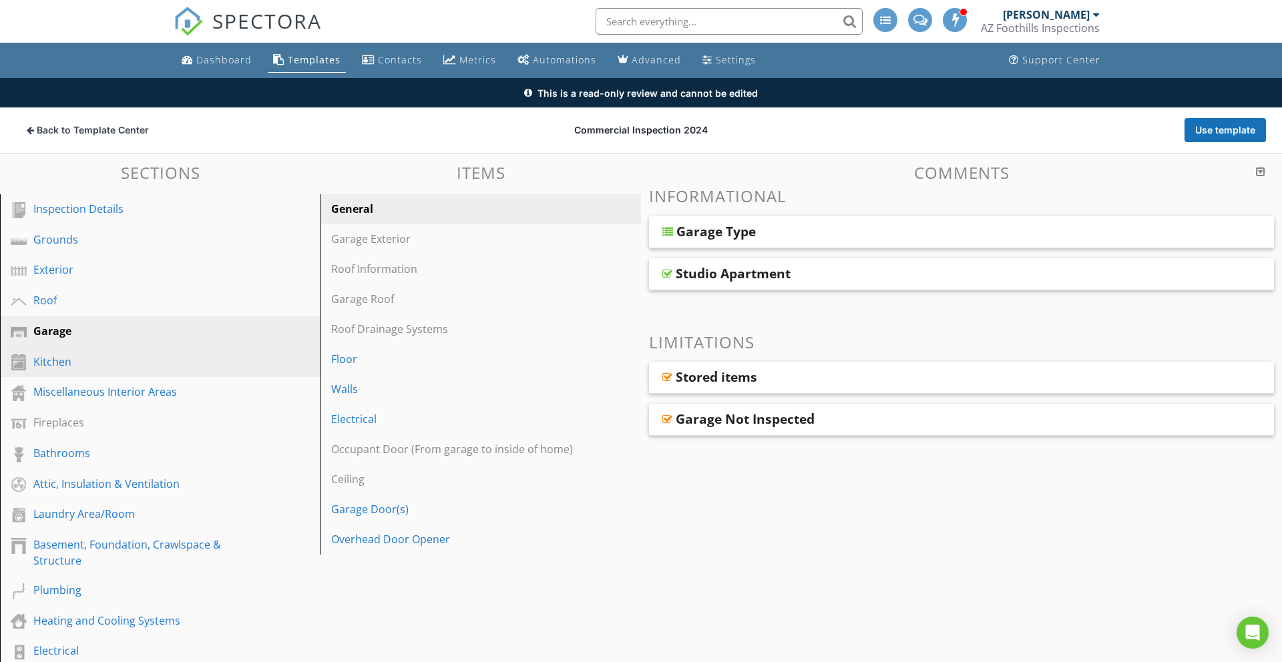
click at [49, 364] on div "Kitchen" at bounding box center [145, 362] width 224 height 16
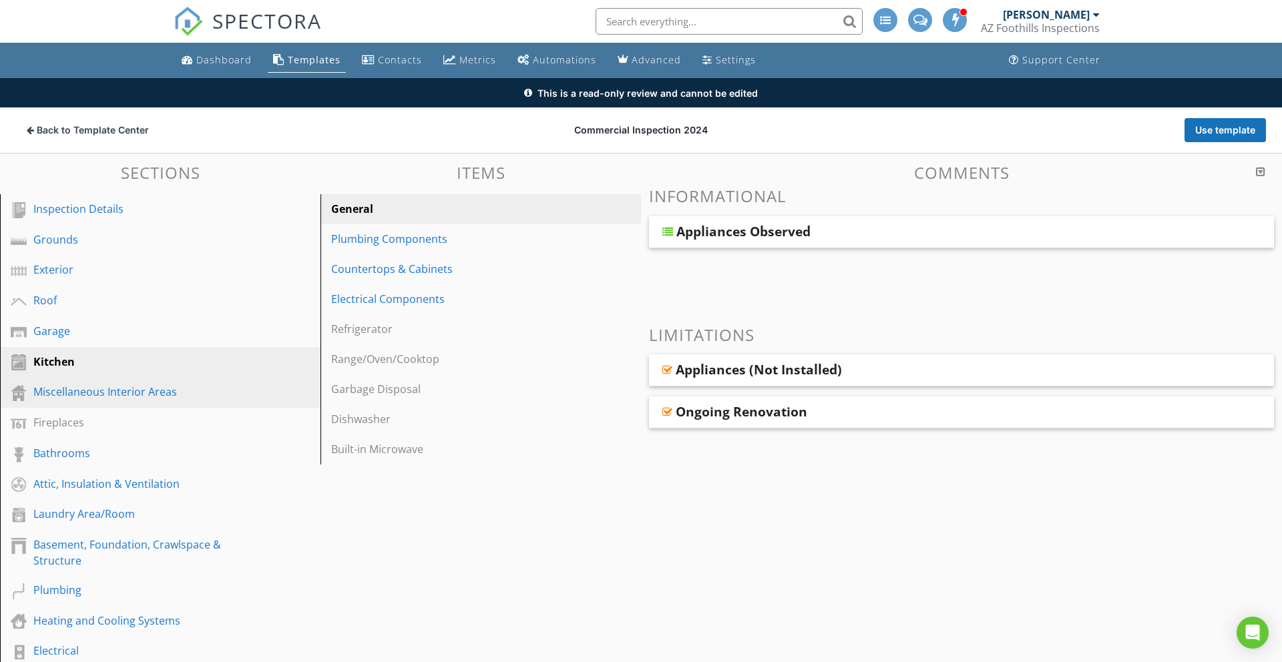
click at [47, 391] on div "Miscellaneous Interior Areas" at bounding box center [145, 392] width 224 height 16
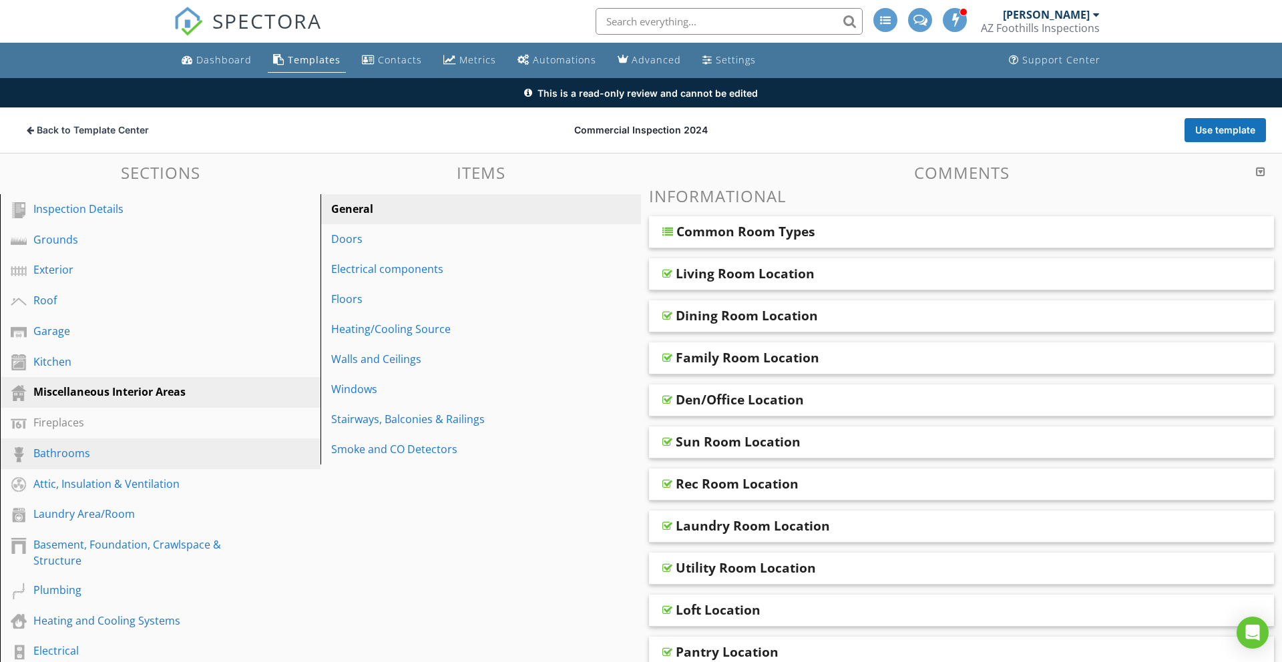
click at [65, 457] on div "Bathrooms" at bounding box center [145, 453] width 224 height 16
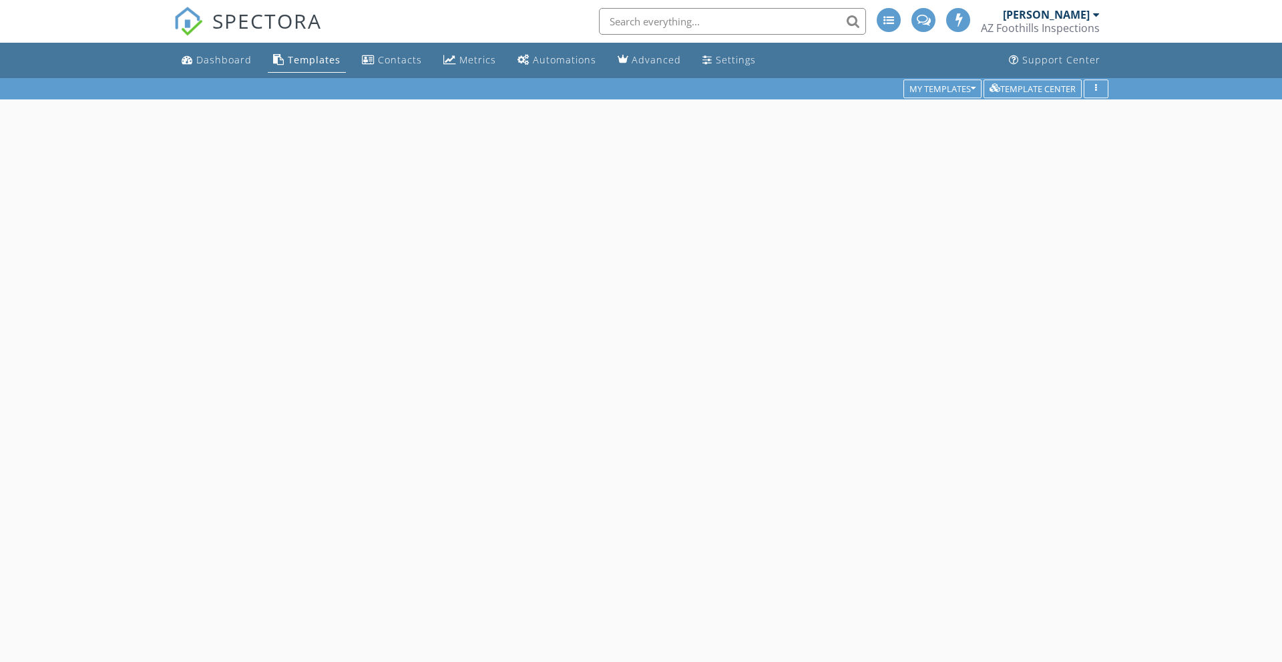
scroll to position [78, 0]
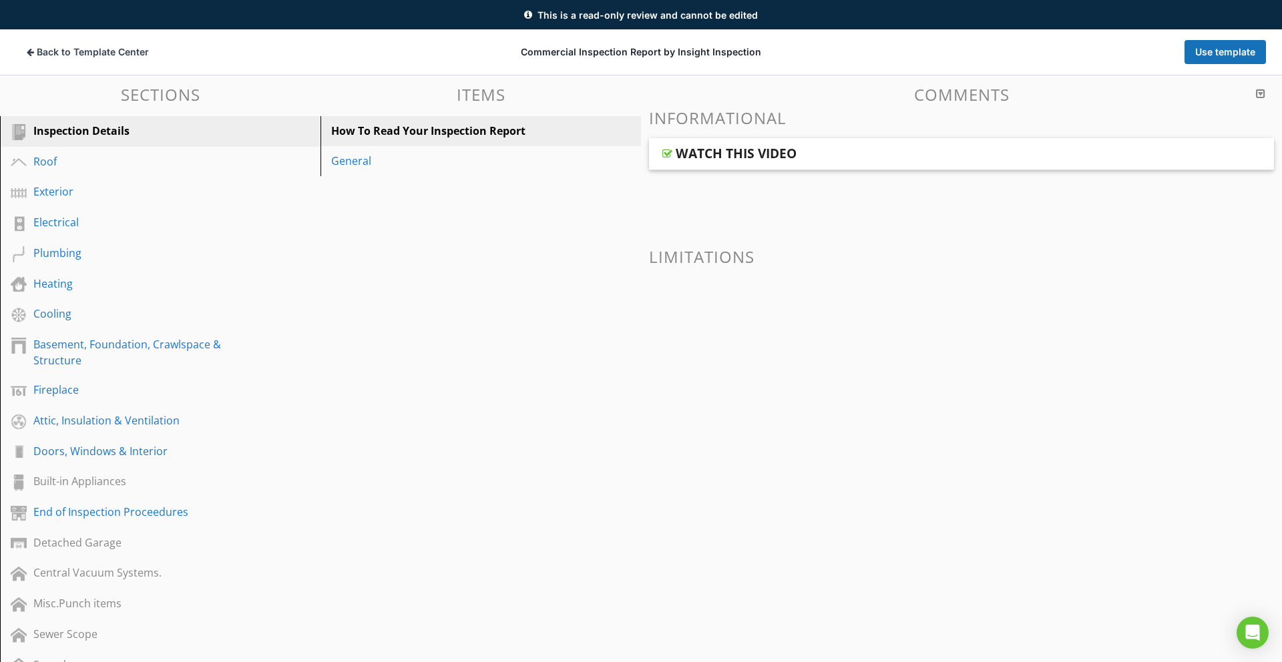
click at [689, 153] on div "WATCH THIS VIDEO" at bounding box center [736, 154] width 121 height 16
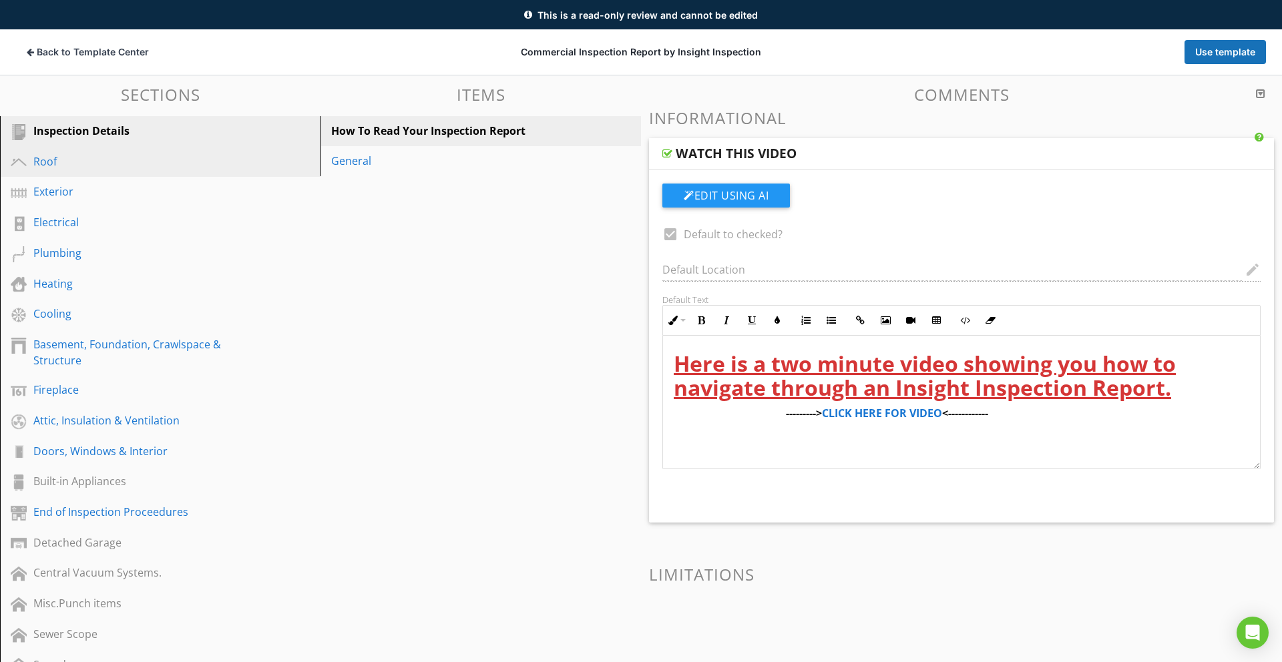
click at [54, 158] on div "Roof" at bounding box center [145, 162] width 224 height 16
type textarea "<p><strong><span style="color: rgb(213, 54, 54);"><span style="font-size: 2rem;…"
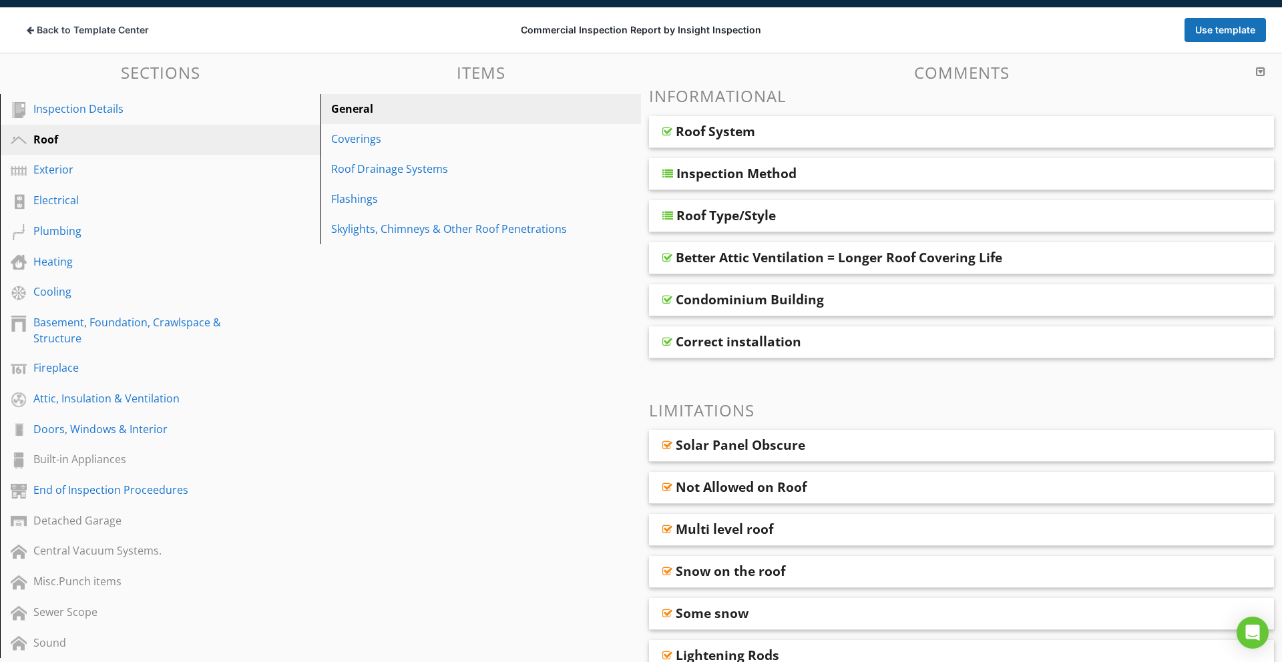
scroll to position [103, 0]
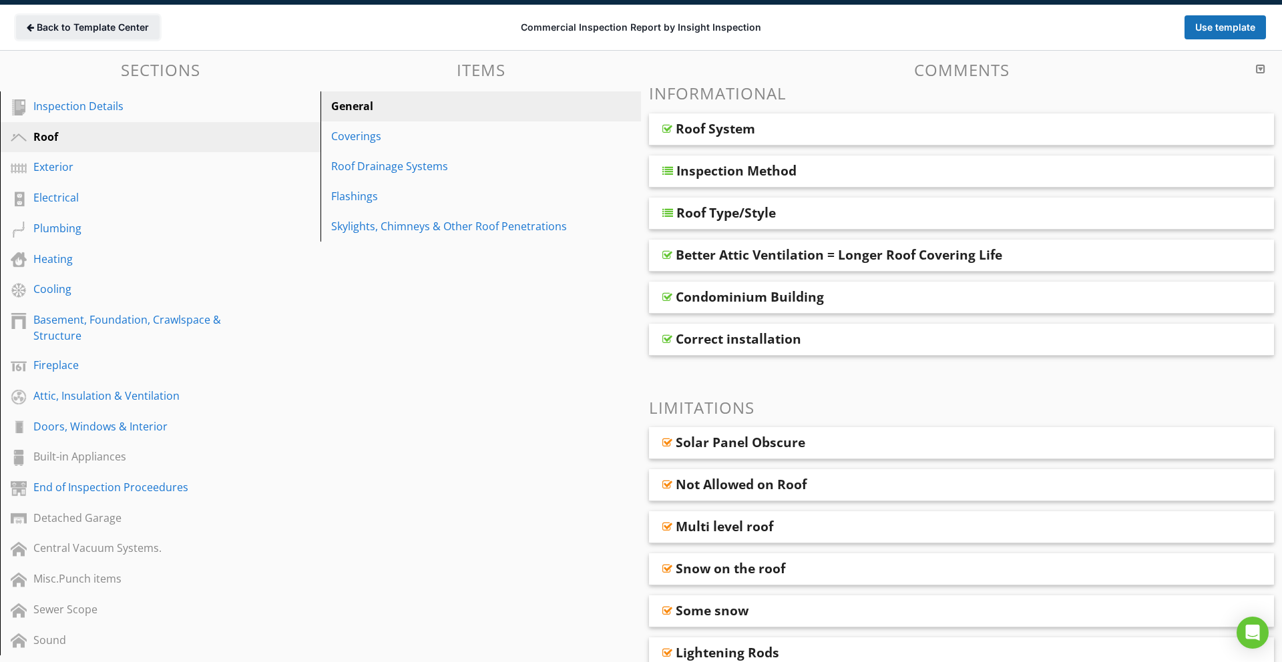
click at [40, 29] on span "Back to Template Center" at bounding box center [93, 27] width 112 height 13
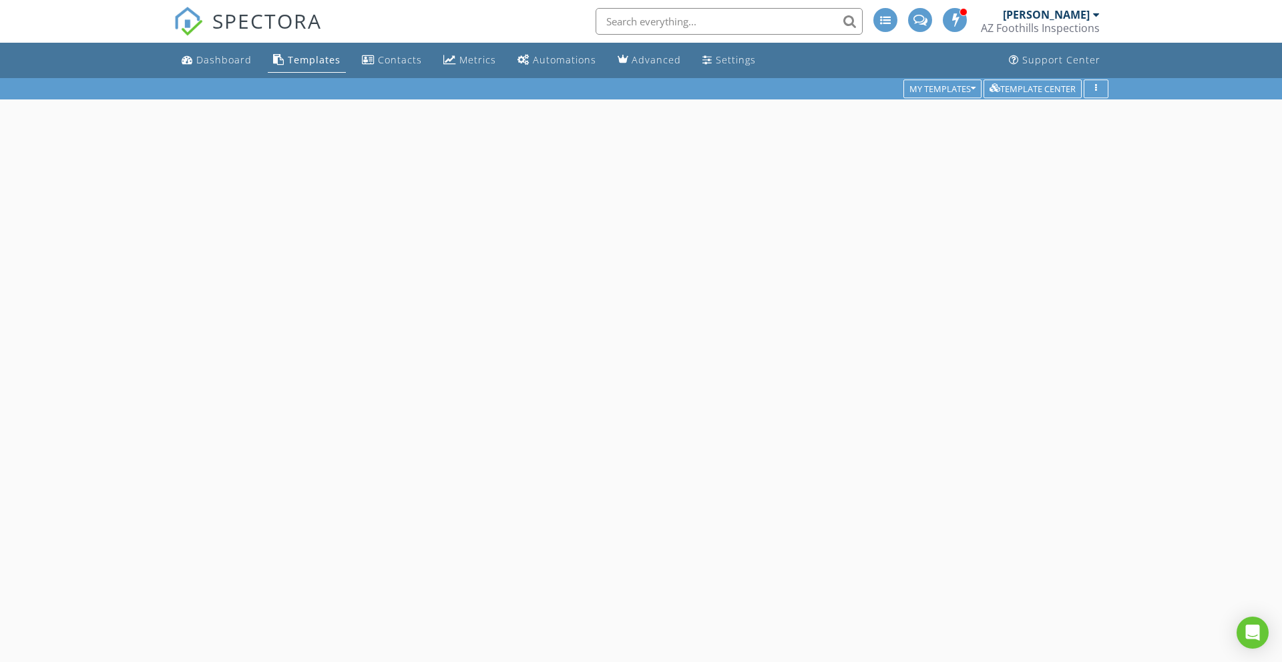
scroll to position [78, 0]
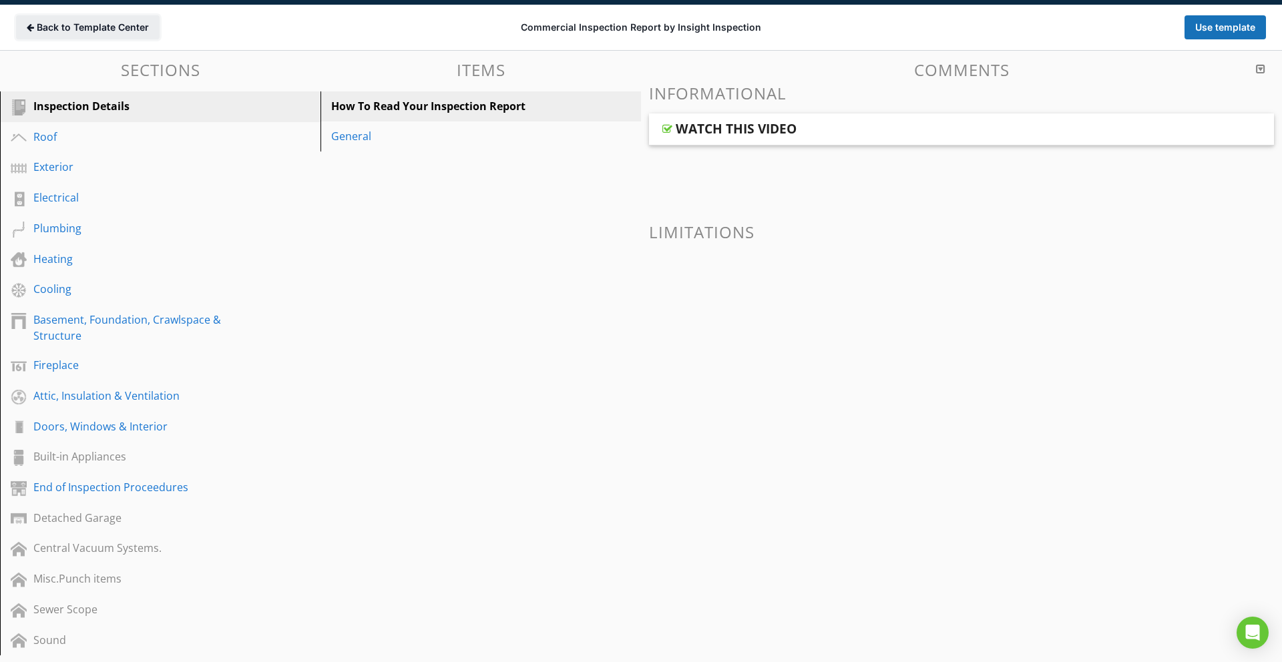
click at [61, 27] on span "Back to Template Center" at bounding box center [93, 27] width 112 height 13
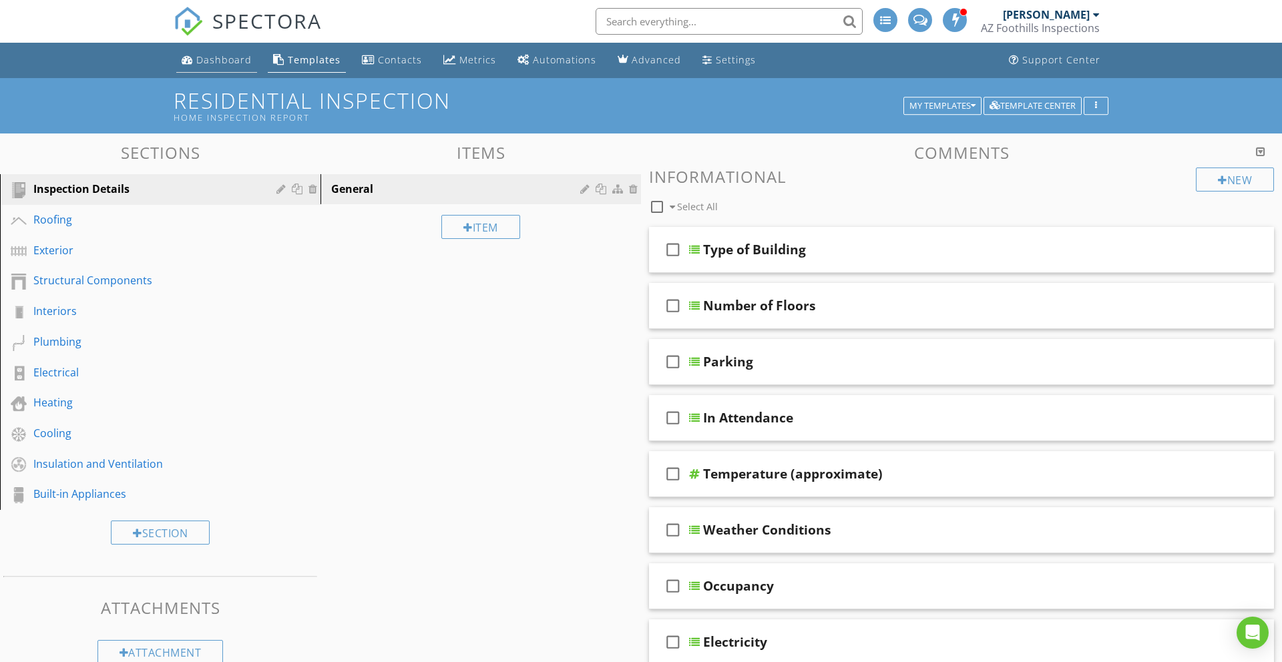
click at [226, 56] on div "Dashboard" at bounding box center [223, 59] width 55 height 13
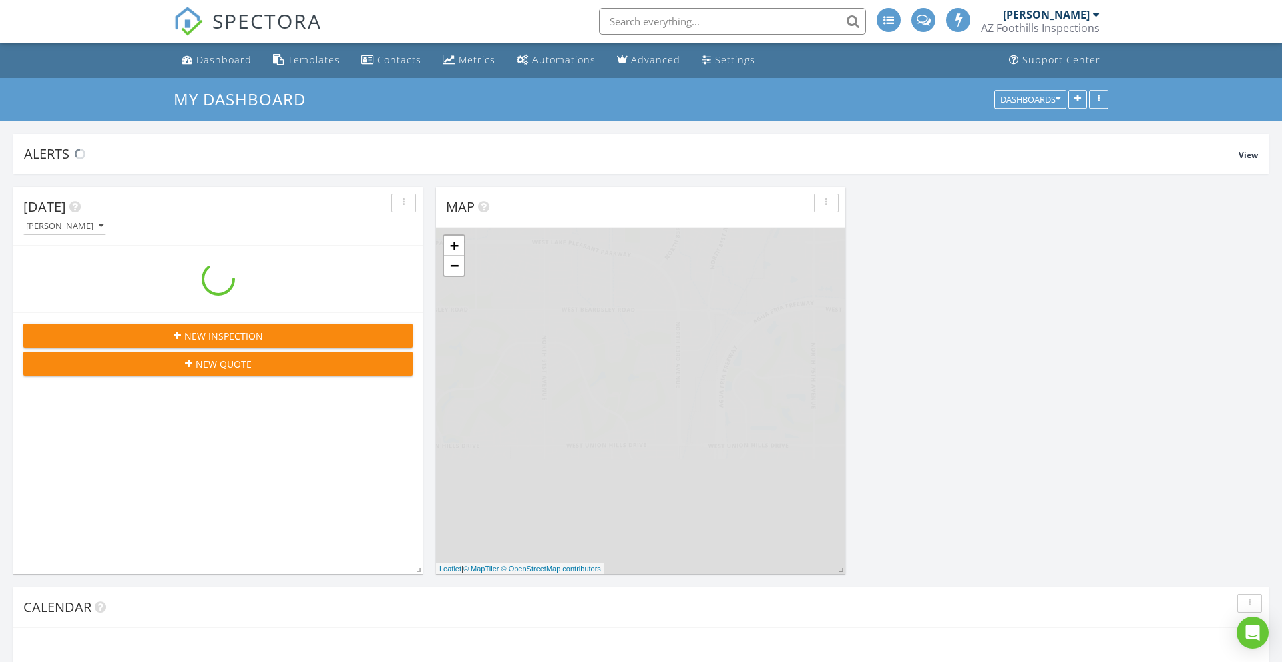
scroll to position [1216, 1283]
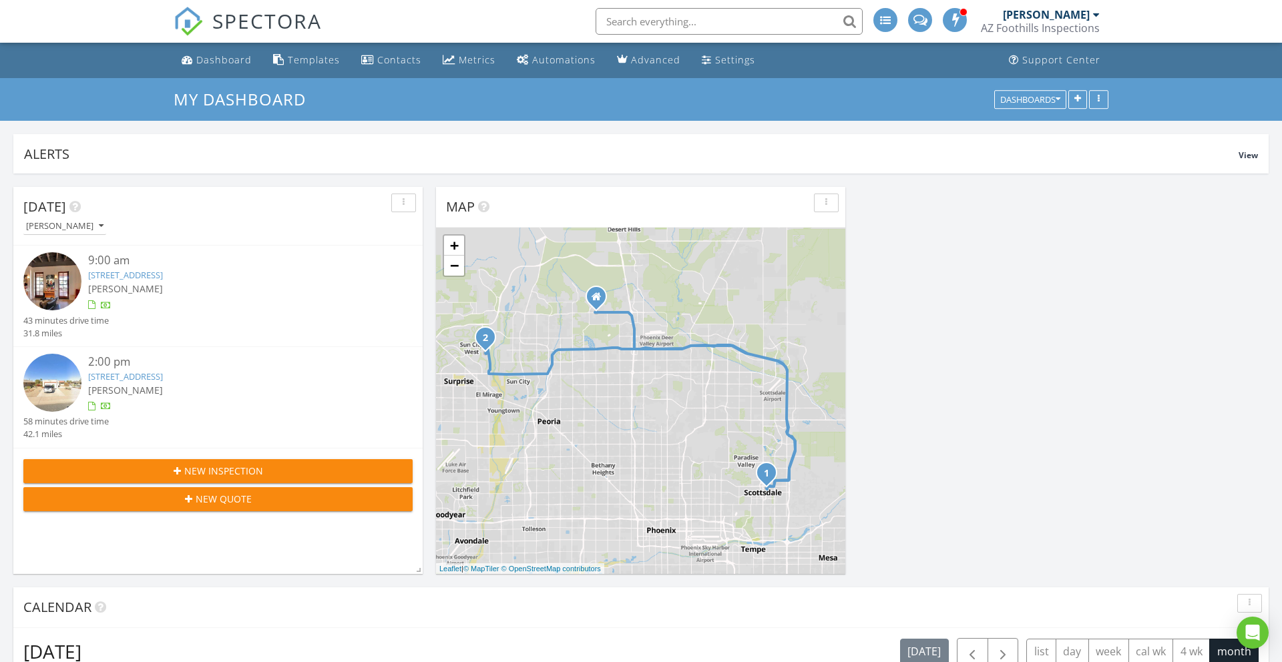
click at [142, 377] on link "[STREET_ADDRESS]" at bounding box center [125, 377] width 75 height 12
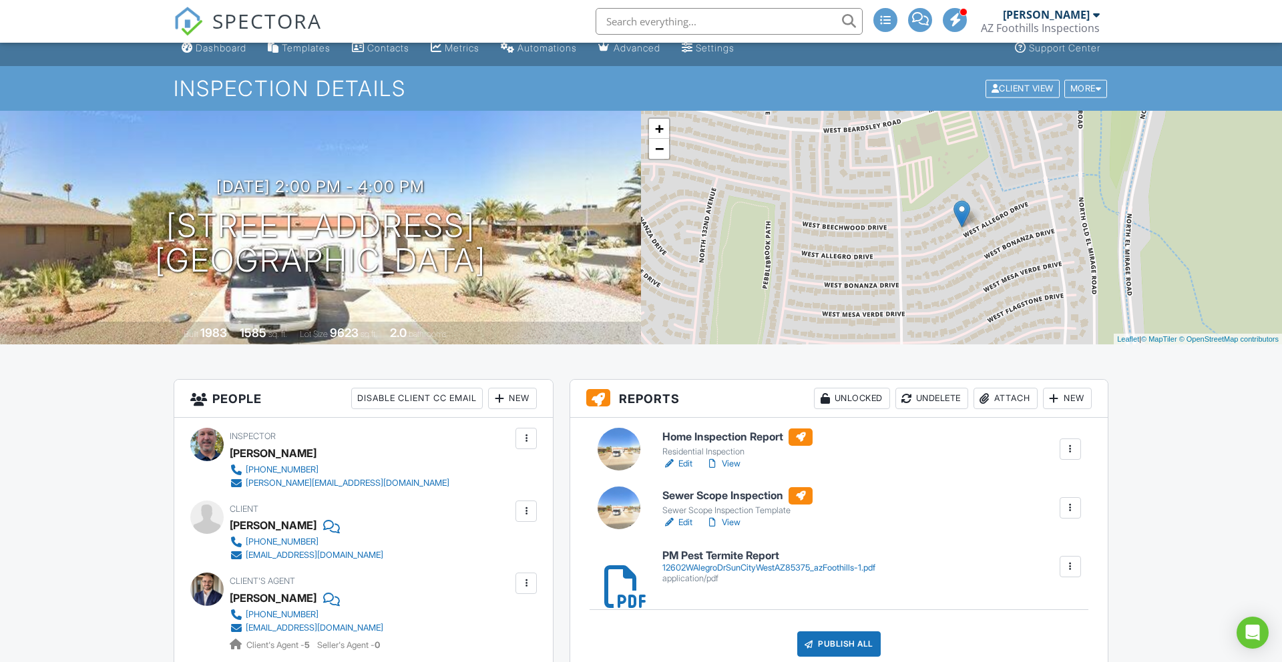
scroll to position [13, 0]
click at [689, 466] on link "Edit" at bounding box center [677, 463] width 30 height 13
